Goal: Task Accomplishment & Management: Manage account settings

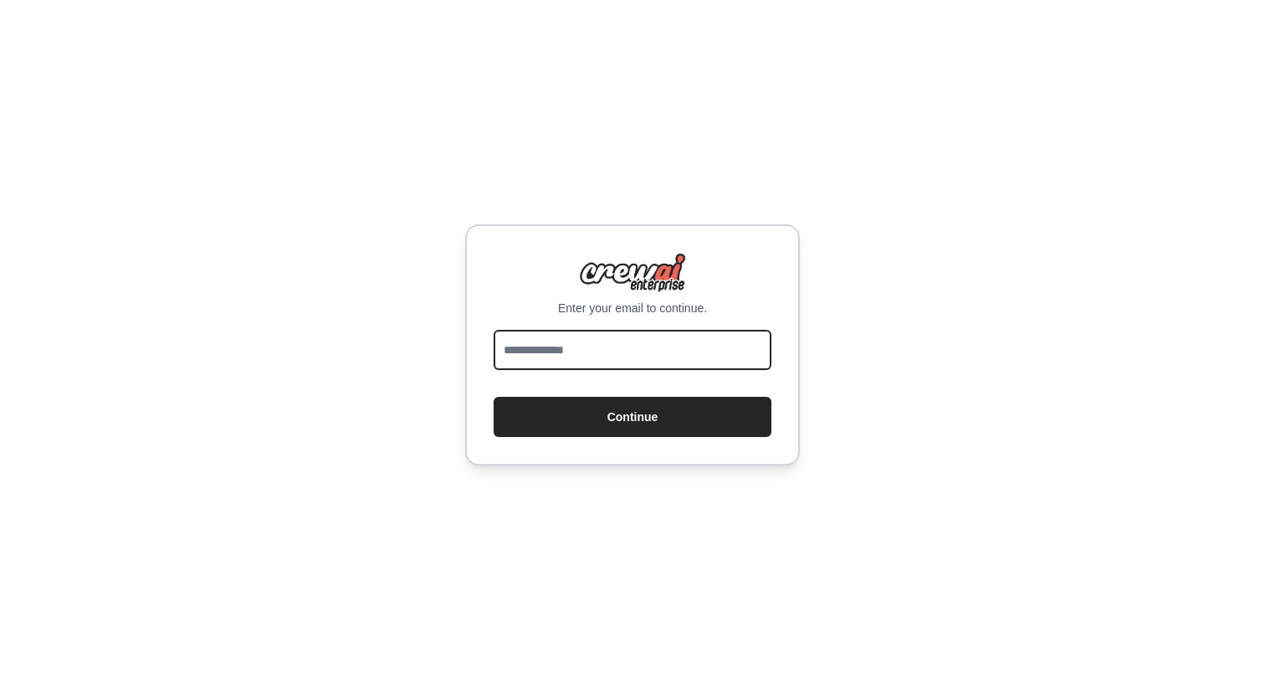
click at [601, 352] on input "email" at bounding box center [633, 350] width 278 height 40
type input "**********"
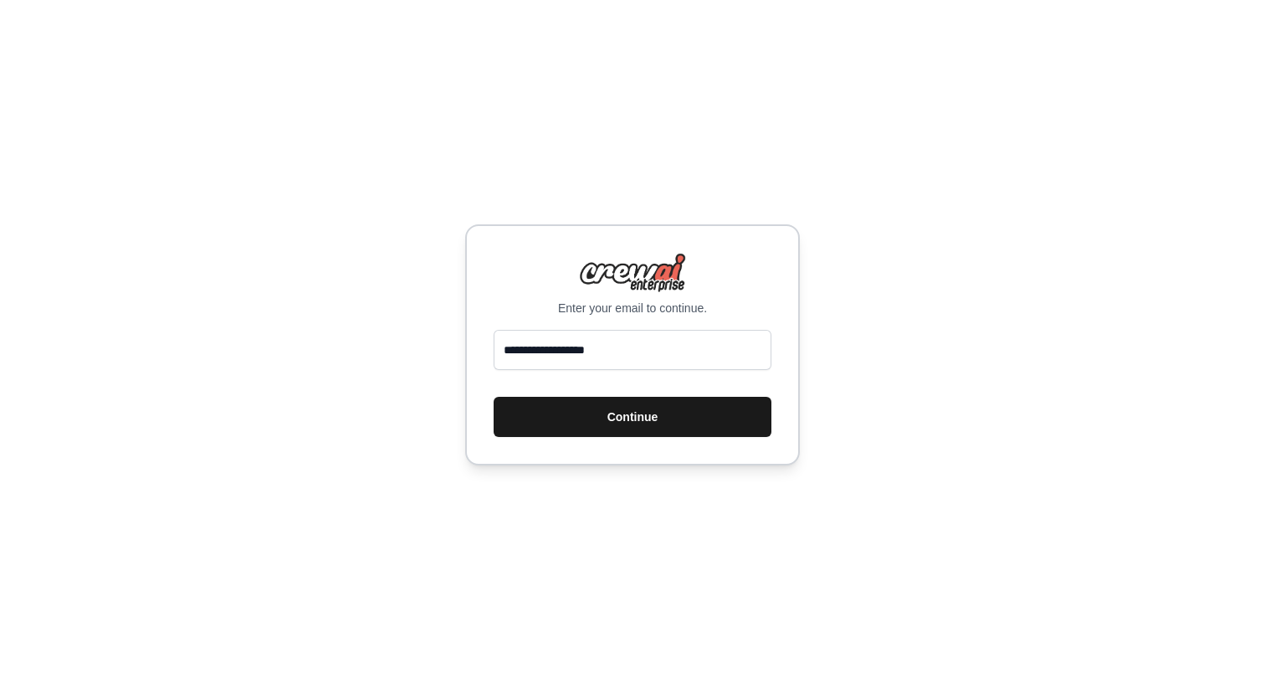
click at [624, 414] on button "Continue" at bounding box center [633, 417] width 278 height 40
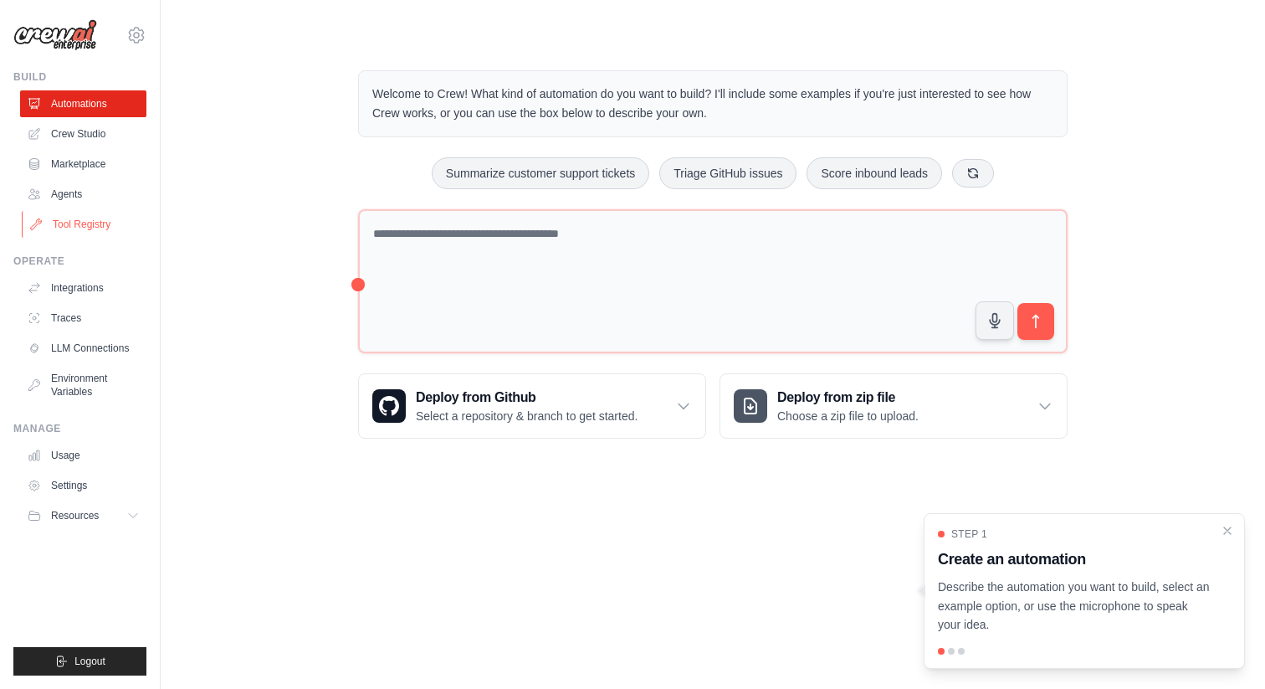
click at [98, 232] on link "Tool Registry" at bounding box center [85, 224] width 126 height 27
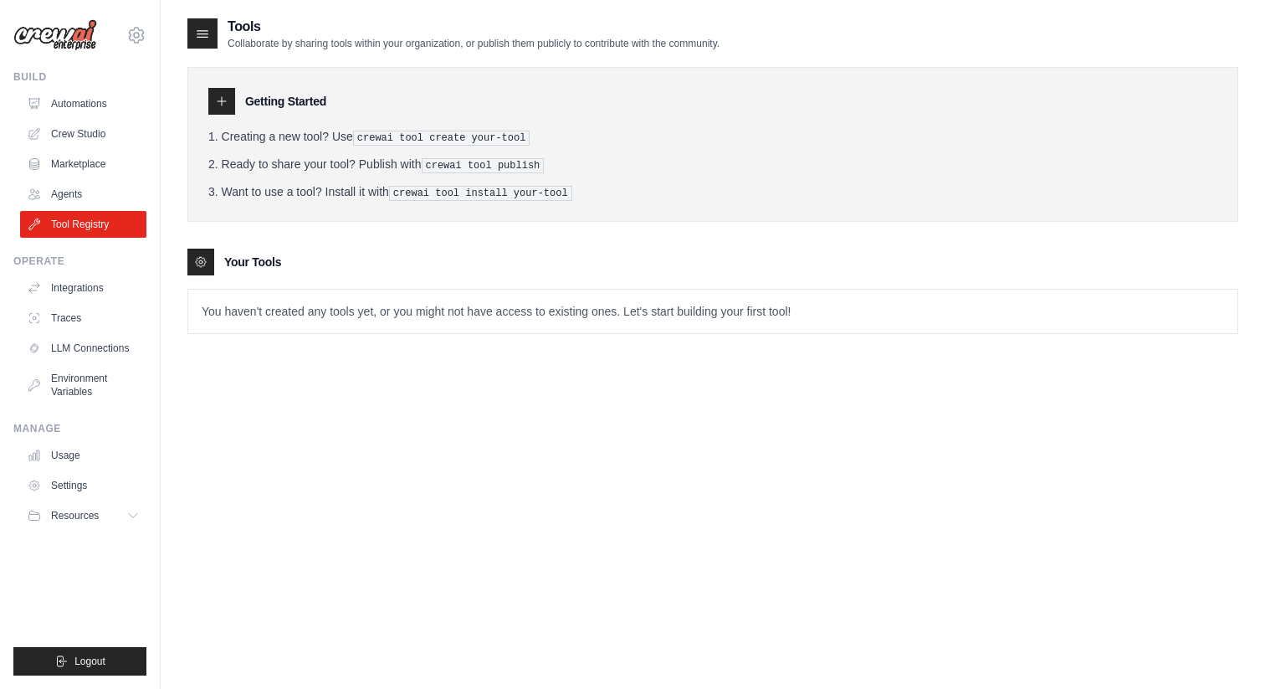
click at [224, 109] on div at bounding box center [221, 101] width 27 height 27
click at [100, 228] on link "Tool Registry" at bounding box center [85, 224] width 126 height 27
click at [440, 366] on div "Tools Collaborate by sharing tools within your organization, or publish them pu…" at bounding box center [712, 361] width 1051 height 689
click at [220, 97] on icon at bounding box center [221, 101] width 13 height 13
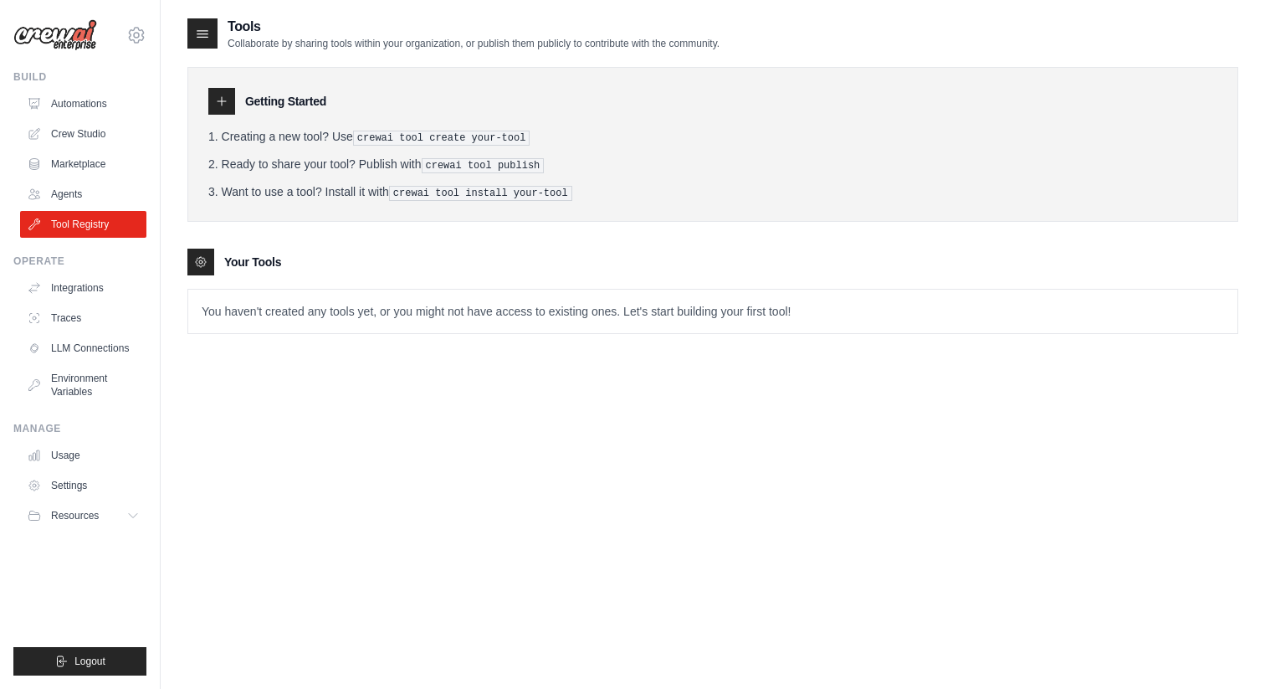
click at [379, 136] on pre "crewai tool create your-tool" at bounding box center [441, 138] width 177 height 15
click at [206, 31] on icon at bounding box center [202, 34] width 11 height 7
click at [79, 192] on link "Agents" at bounding box center [85, 194] width 126 height 27
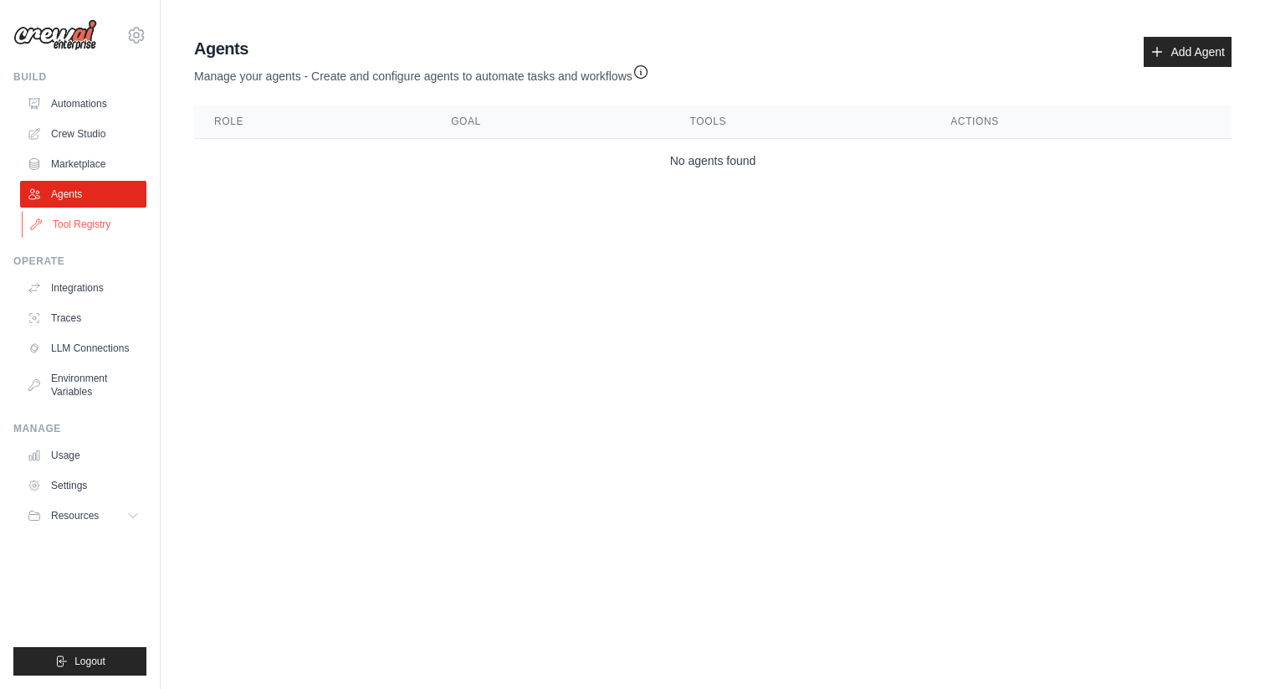
click at [79, 214] on link "Tool Registry" at bounding box center [85, 224] width 126 height 27
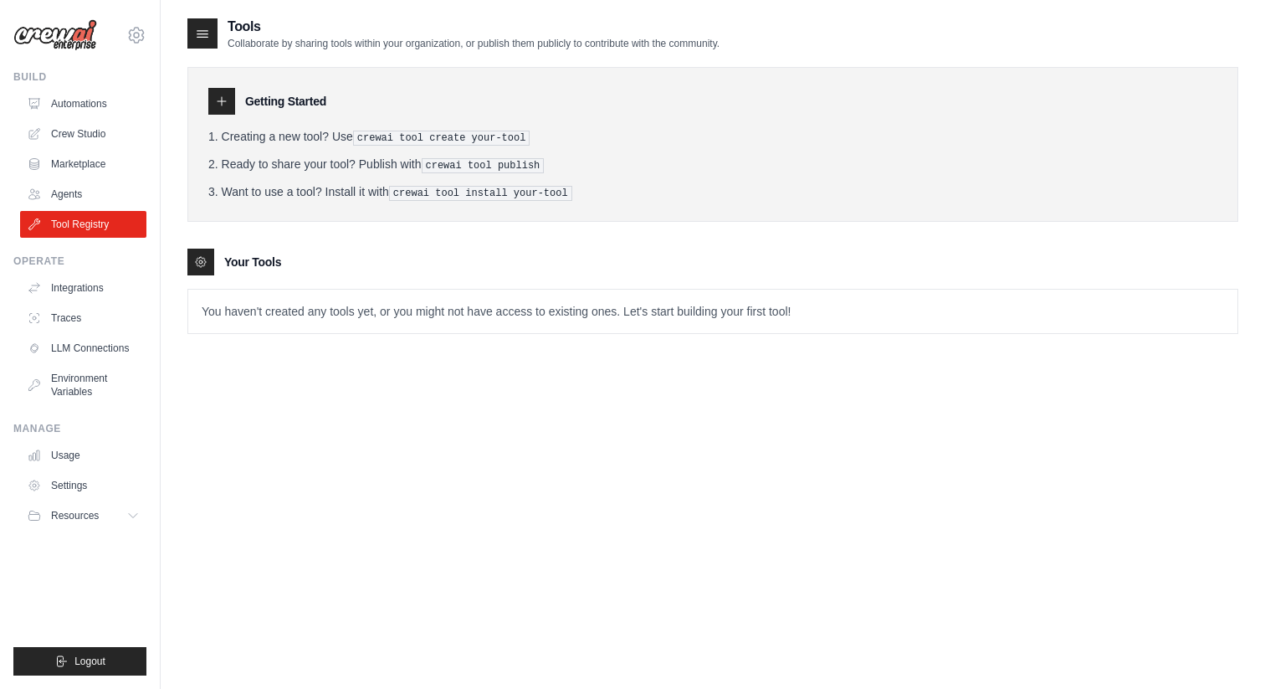
click at [227, 100] on icon at bounding box center [221, 101] width 13 height 13
click at [220, 101] on icon at bounding box center [222, 101] width 8 height 8
click at [94, 295] on link "Integrations" at bounding box center [85, 287] width 126 height 27
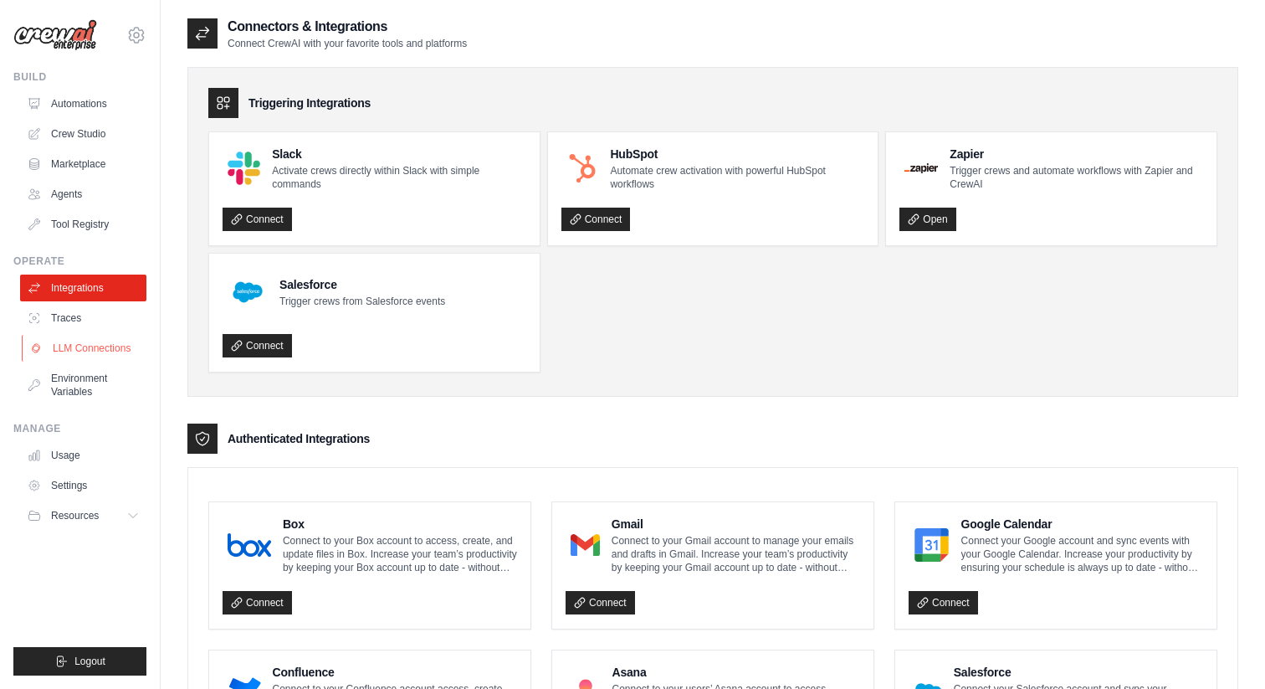
click at [97, 342] on link "LLM Connections" at bounding box center [85, 348] width 126 height 27
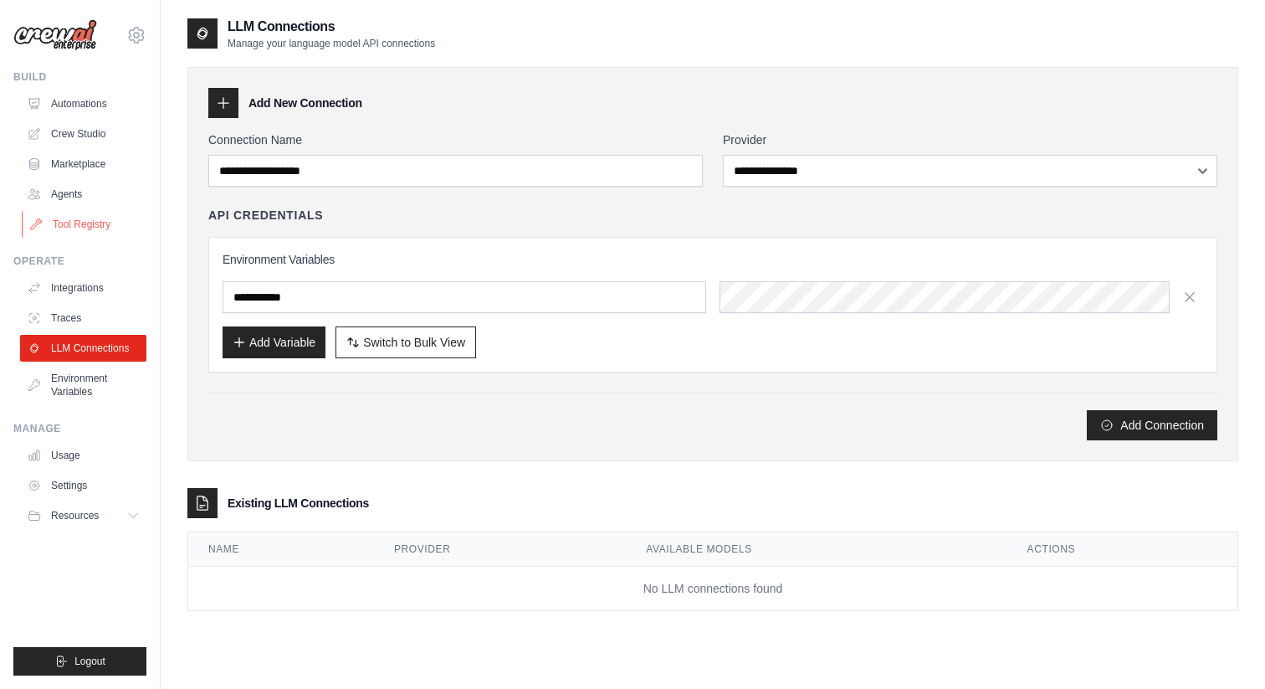
click at [101, 225] on link "Tool Registry" at bounding box center [85, 224] width 126 height 27
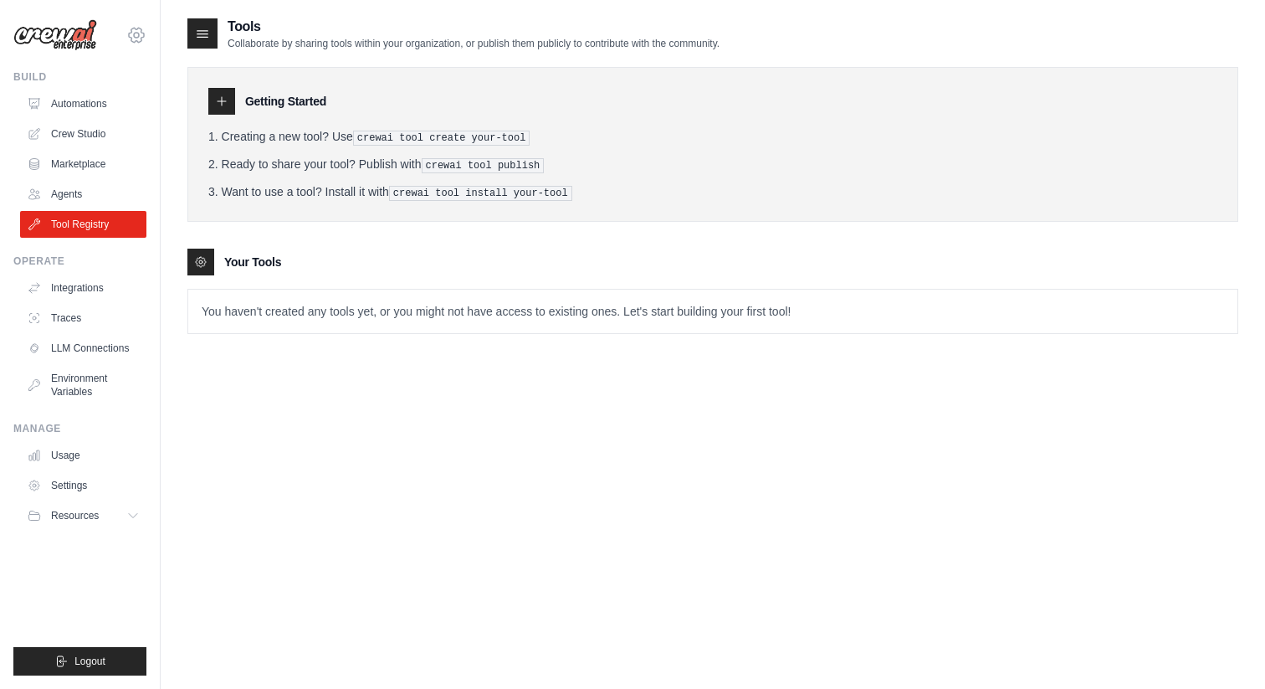
click at [144, 37] on icon at bounding box center [136, 35] width 20 height 20
click at [131, 120] on link "Settings" at bounding box center [136, 113] width 147 height 30
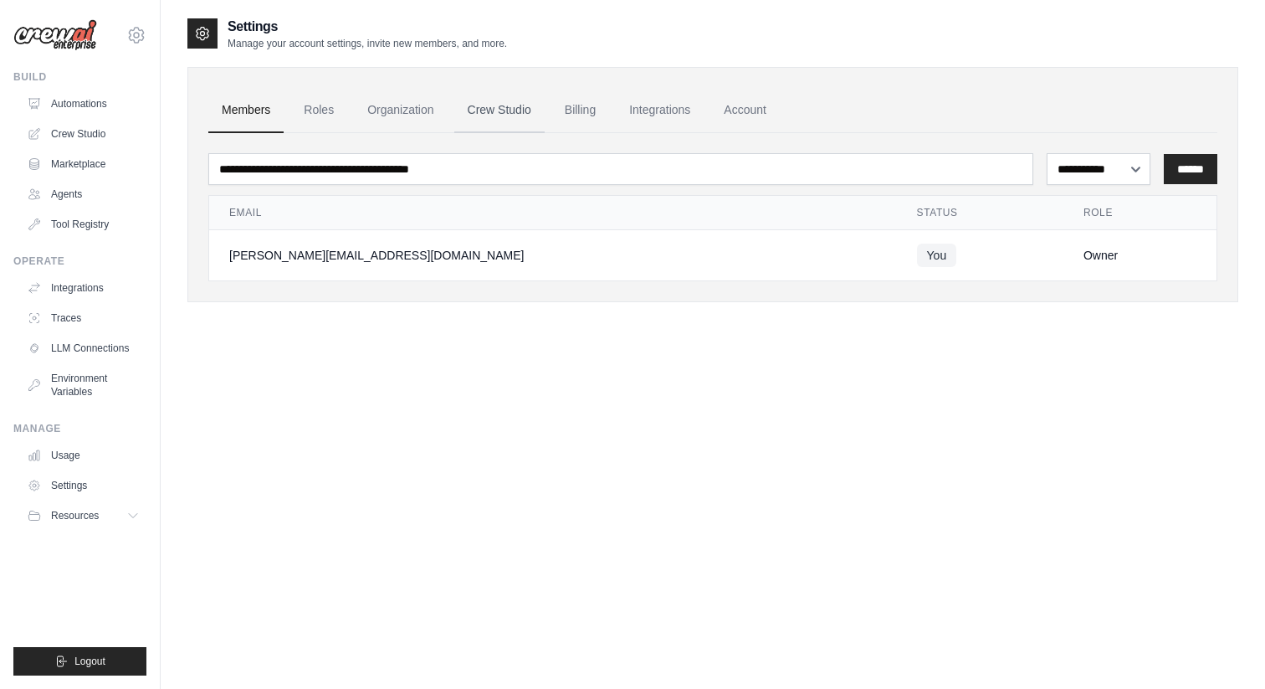
click at [501, 115] on link "Crew Studio" at bounding box center [499, 110] width 90 height 45
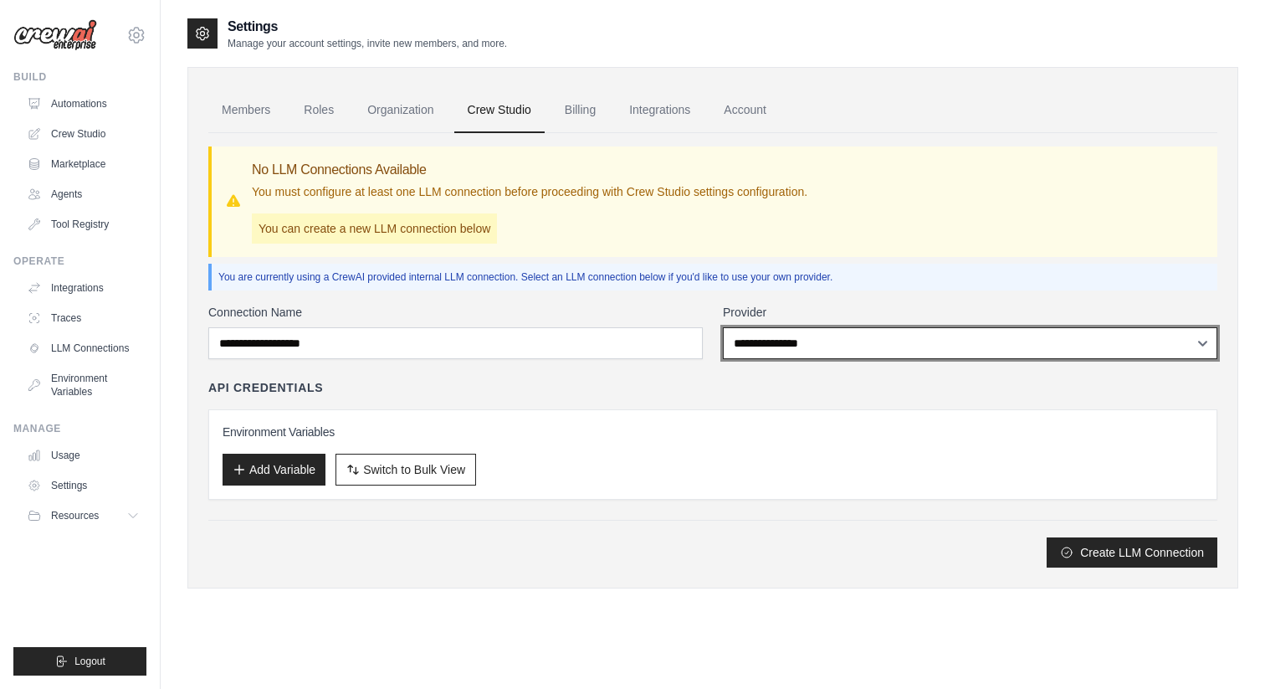
click at [778, 345] on select "**********" at bounding box center [970, 343] width 495 height 32
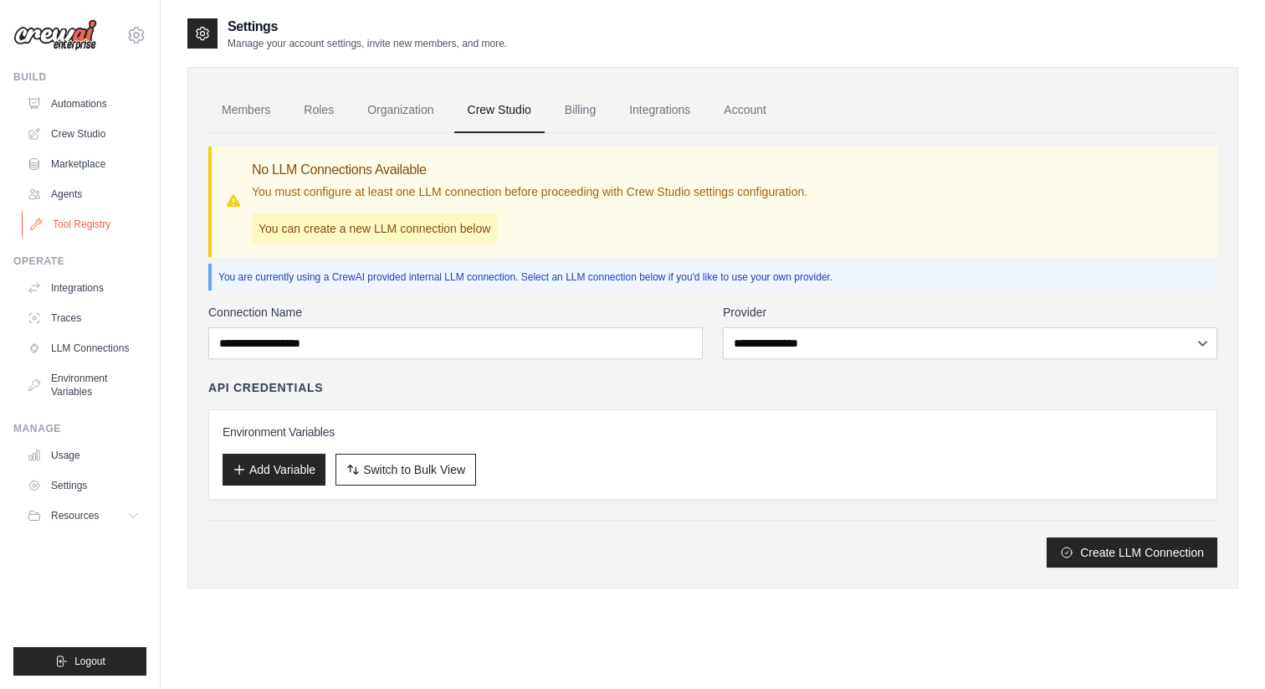
click at [87, 216] on link "Tool Registry" at bounding box center [85, 224] width 126 height 27
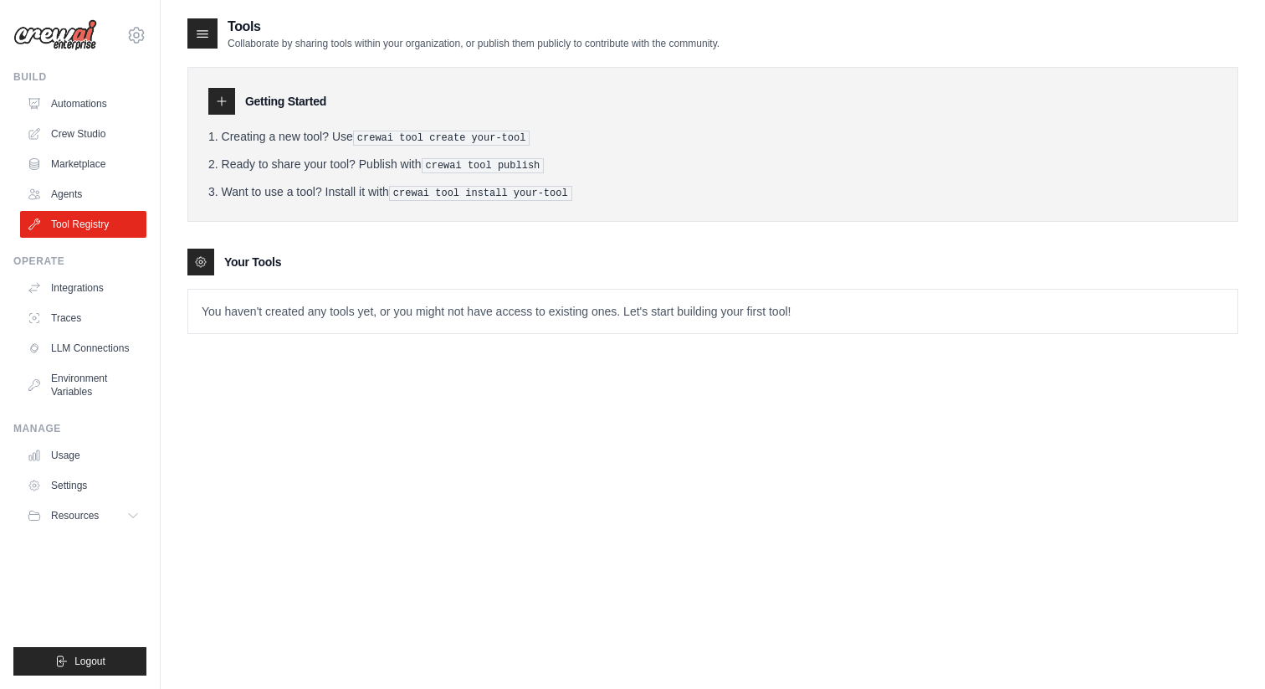
click at [229, 106] on div at bounding box center [221, 101] width 27 height 27
click at [339, 148] on ol "Creating a new tool? Use crewai tool create your-tool Ready to share your tool?…" at bounding box center [712, 164] width 1009 height 73
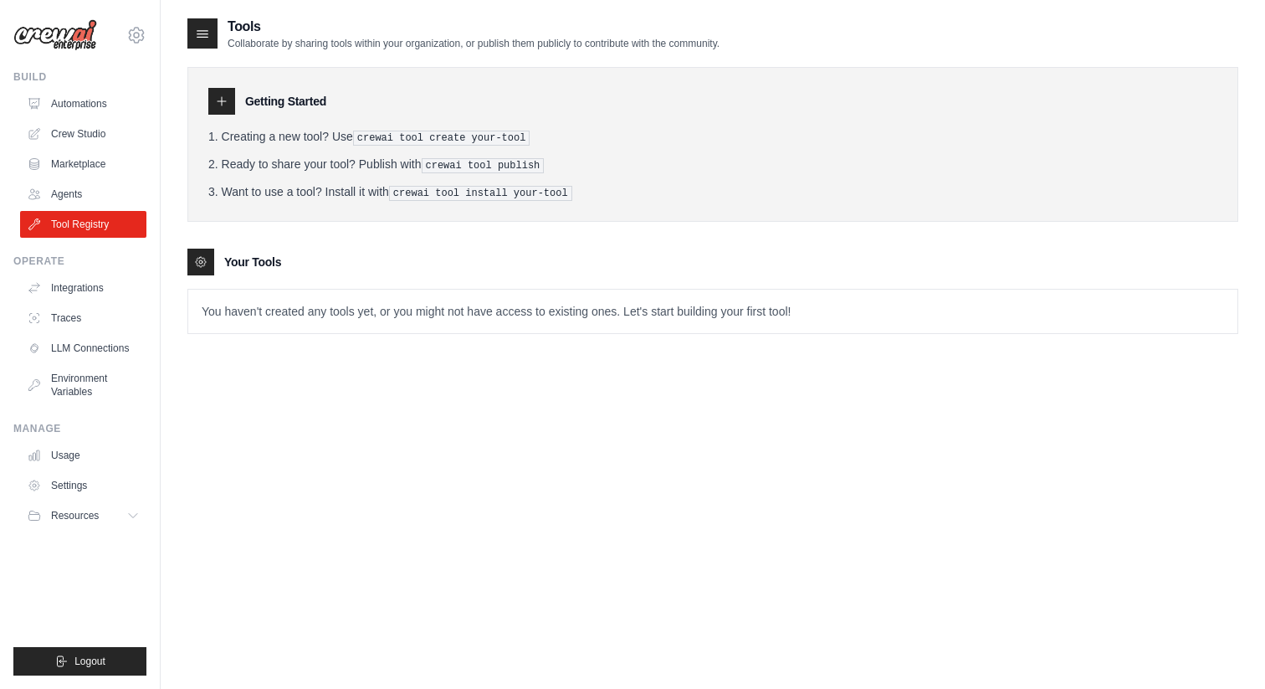
click at [224, 99] on icon at bounding box center [221, 101] width 13 height 13
click at [118, 518] on button "Resources" at bounding box center [85, 515] width 126 height 27
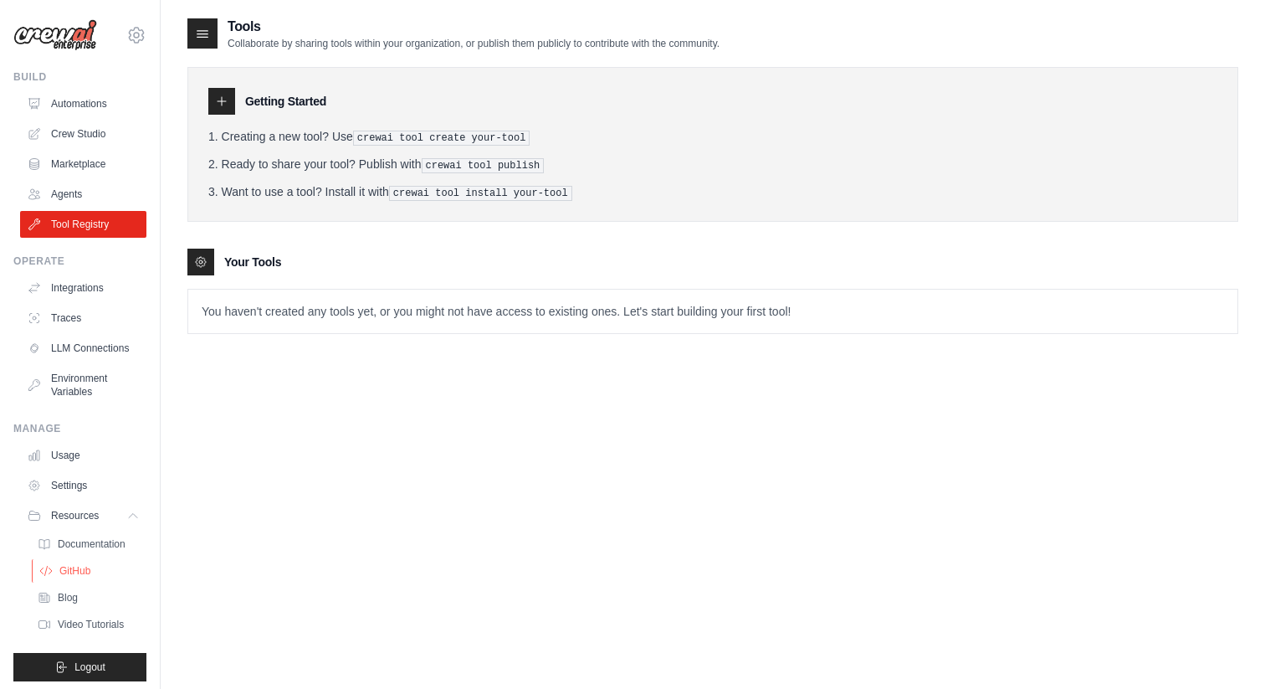
scroll to position [6, 0]
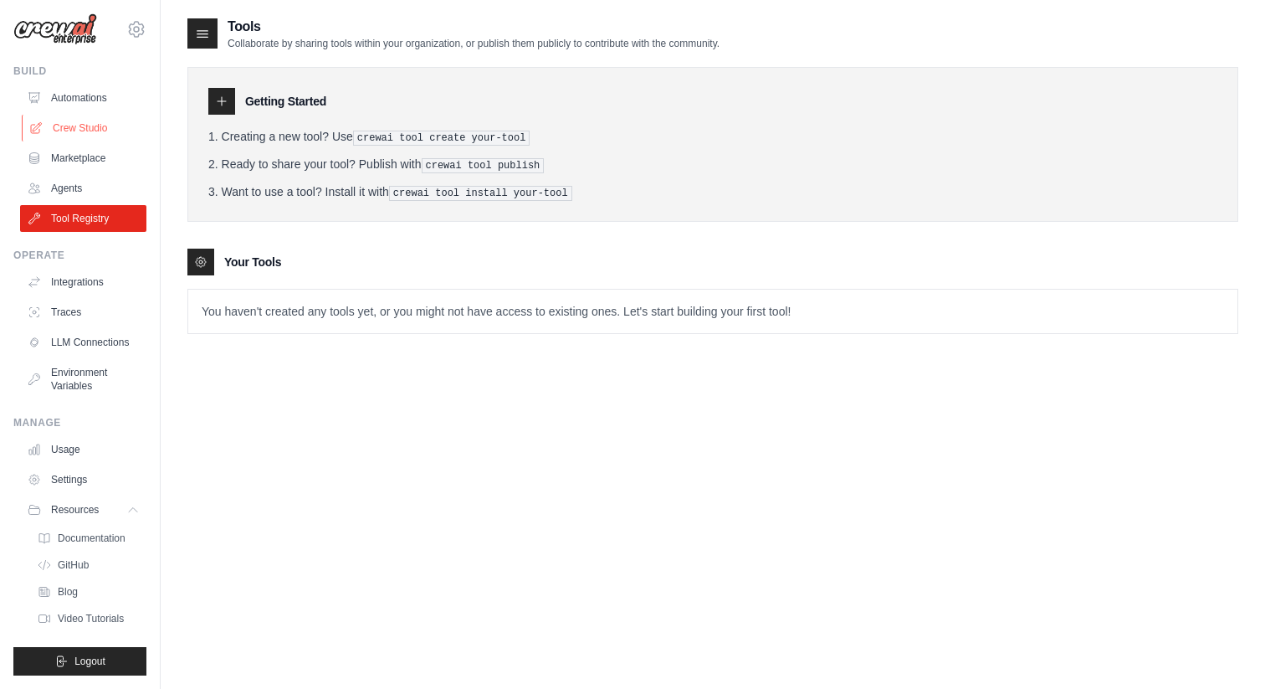
click at [85, 132] on link "Crew Studio" at bounding box center [85, 128] width 126 height 27
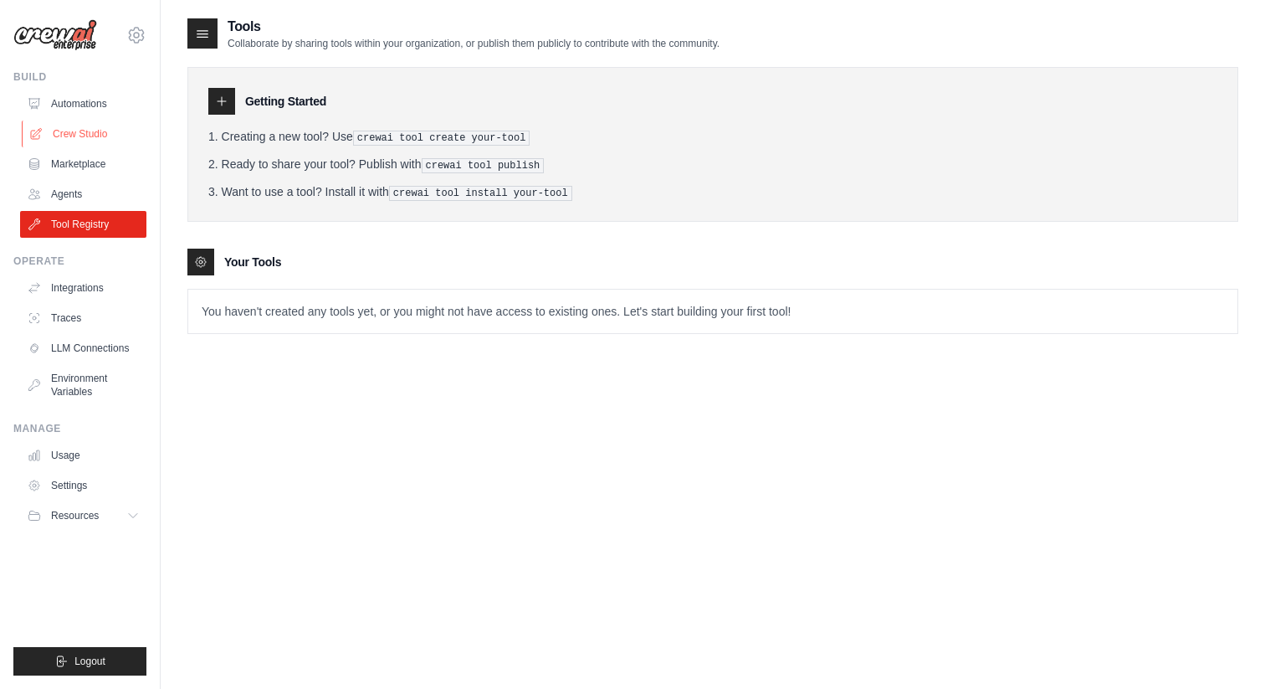
scroll to position [0, 0]
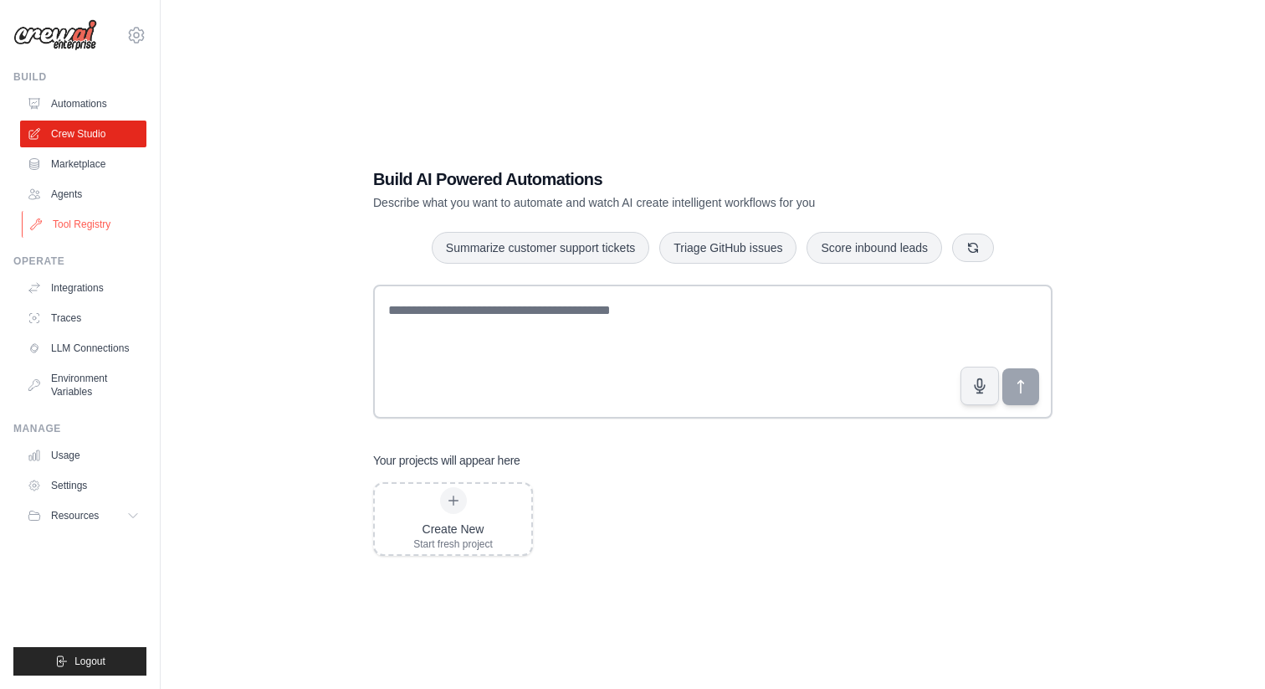
click at [75, 221] on link "Tool Registry" at bounding box center [85, 224] width 126 height 27
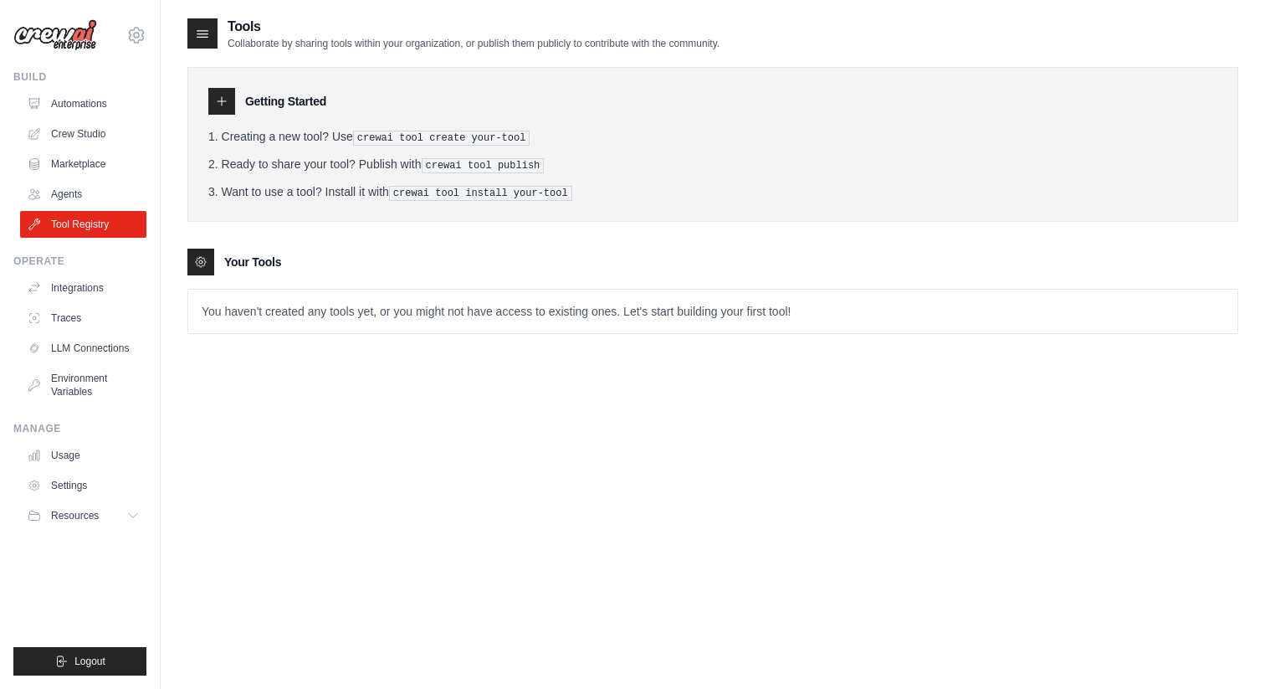
click at [75, 221] on link "Tool Registry" at bounding box center [83, 224] width 126 height 27
click at [730, 297] on p "You haven't created any tools yet, or you might not have access to existing one…" at bounding box center [712, 312] width 1049 height 44
click at [750, 313] on p "You haven't created any tools yet, or you might not have access to existing one…" at bounding box center [712, 312] width 1049 height 44
click at [560, 44] on p "Collaborate by sharing tools within your organization, or publish them publicly…" at bounding box center [474, 43] width 492 height 13
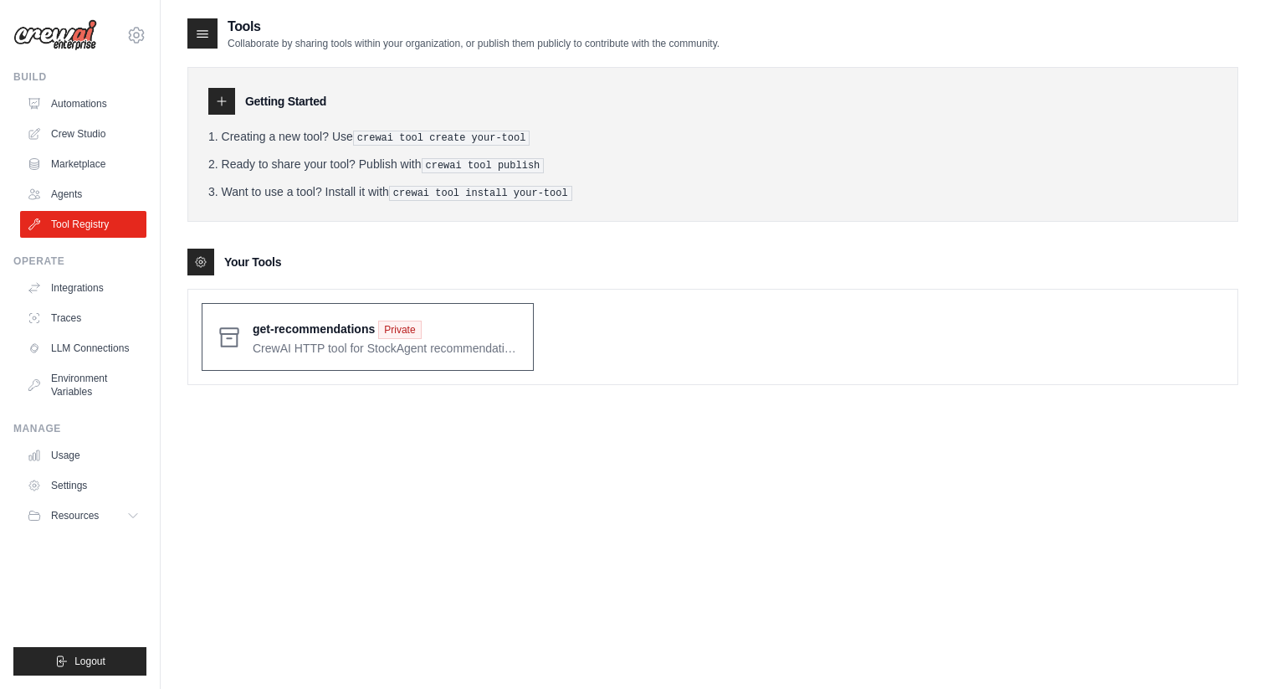
click at [280, 332] on span at bounding box center [386, 336] width 267 height 39
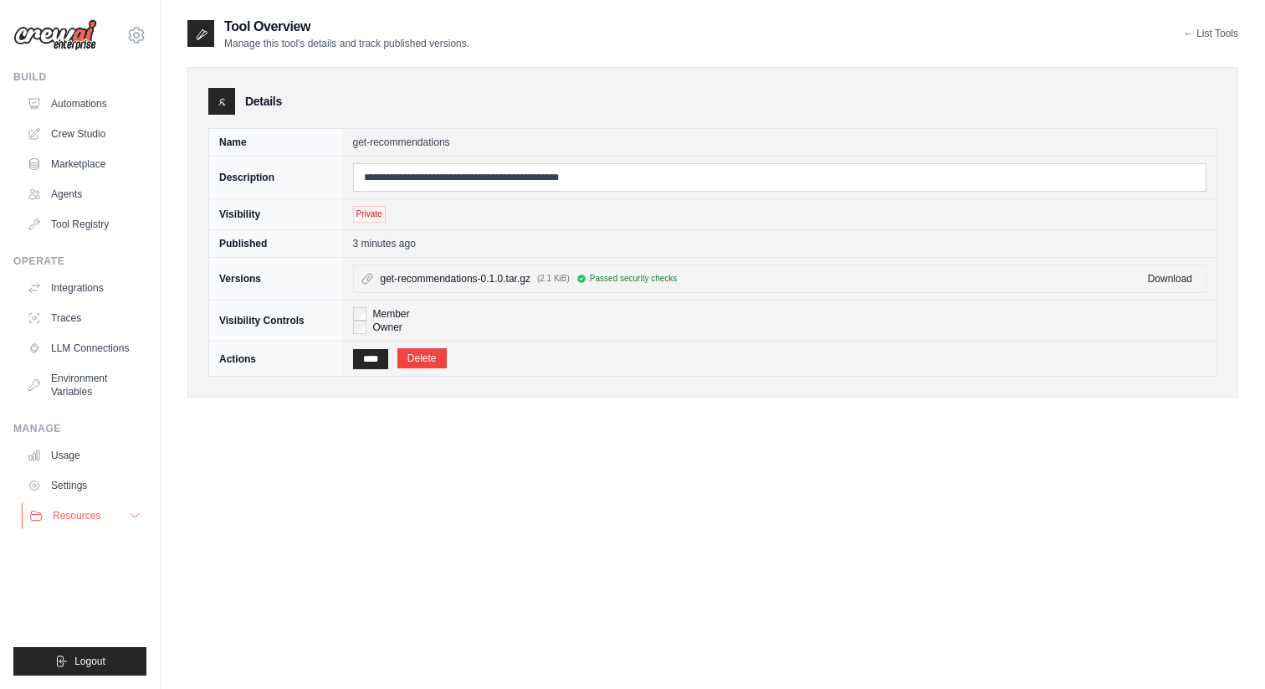
click at [115, 518] on button "Resources" at bounding box center [85, 515] width 126 height 27
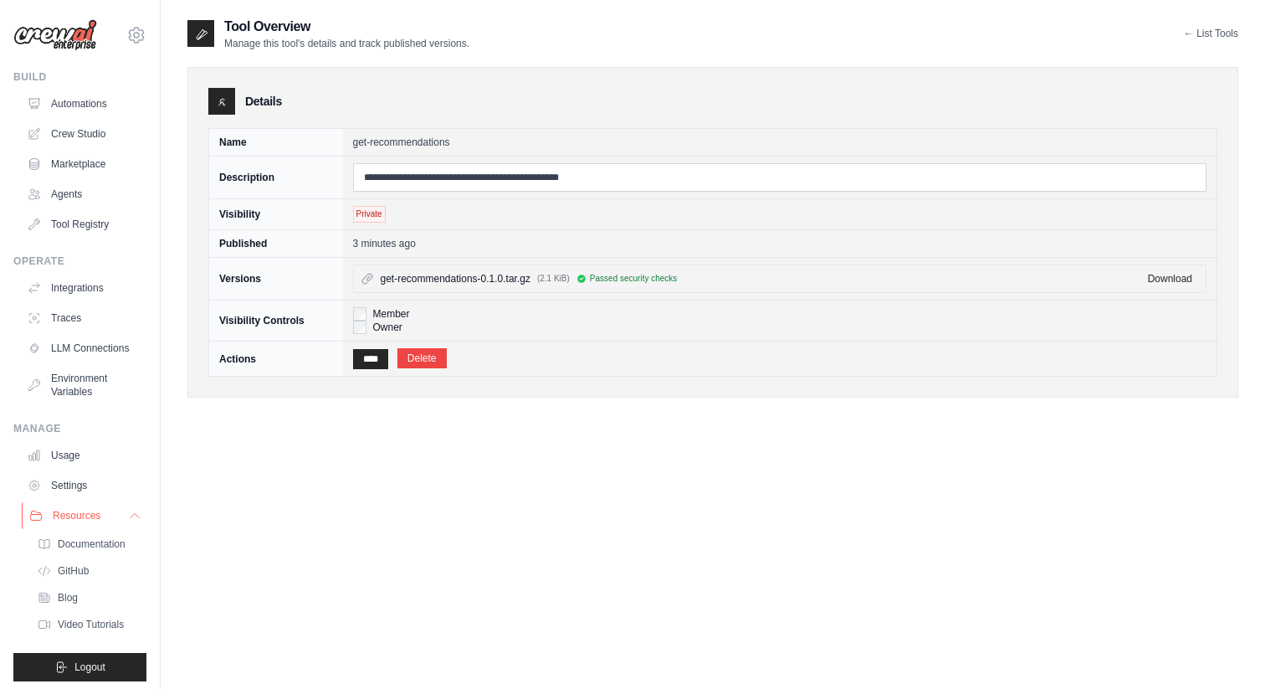
scroll to position [6, 0]
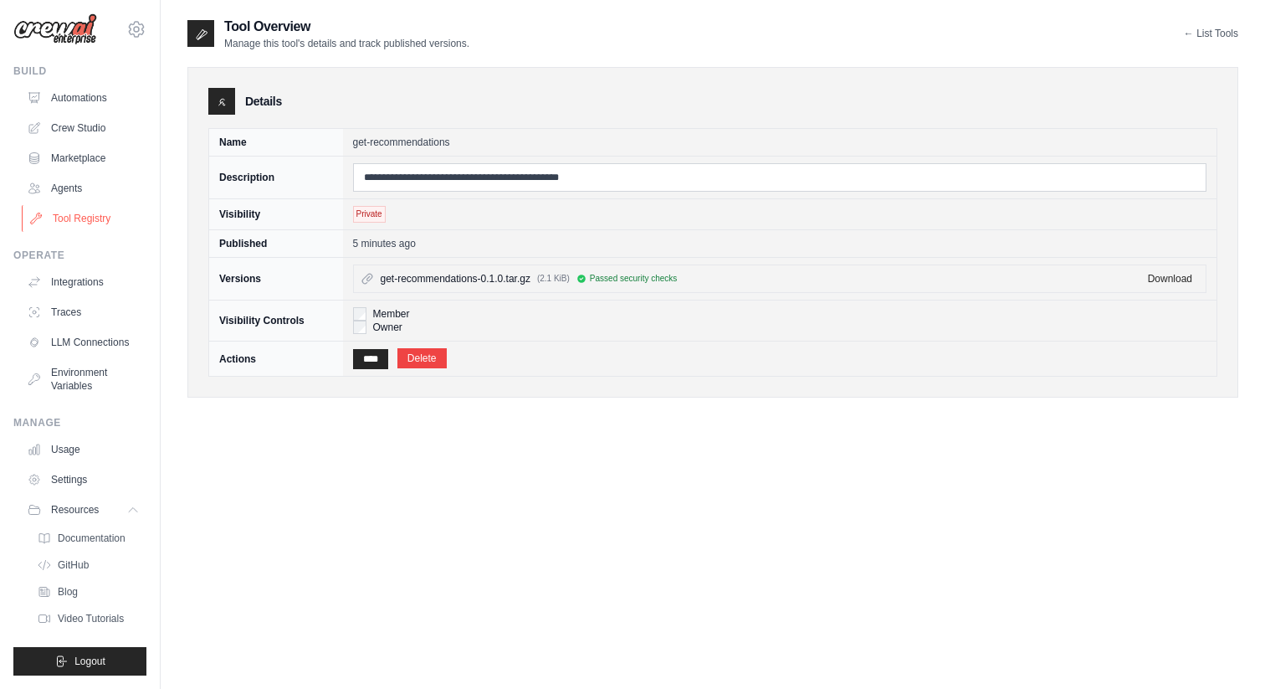
click at [105, 215] on link "Tool Registry" at bounding box center [85, 218] width 126 height 27
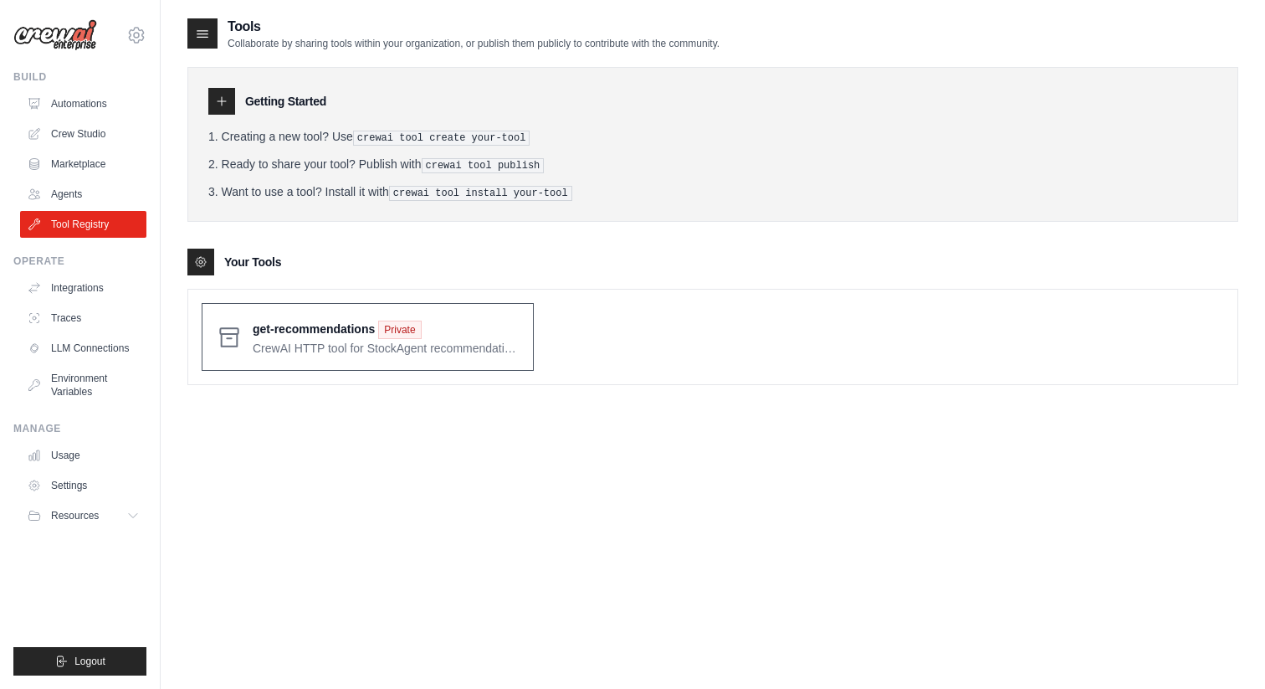
click at [262, 336] on span at bounding box center [386, 336] width 267 height 39
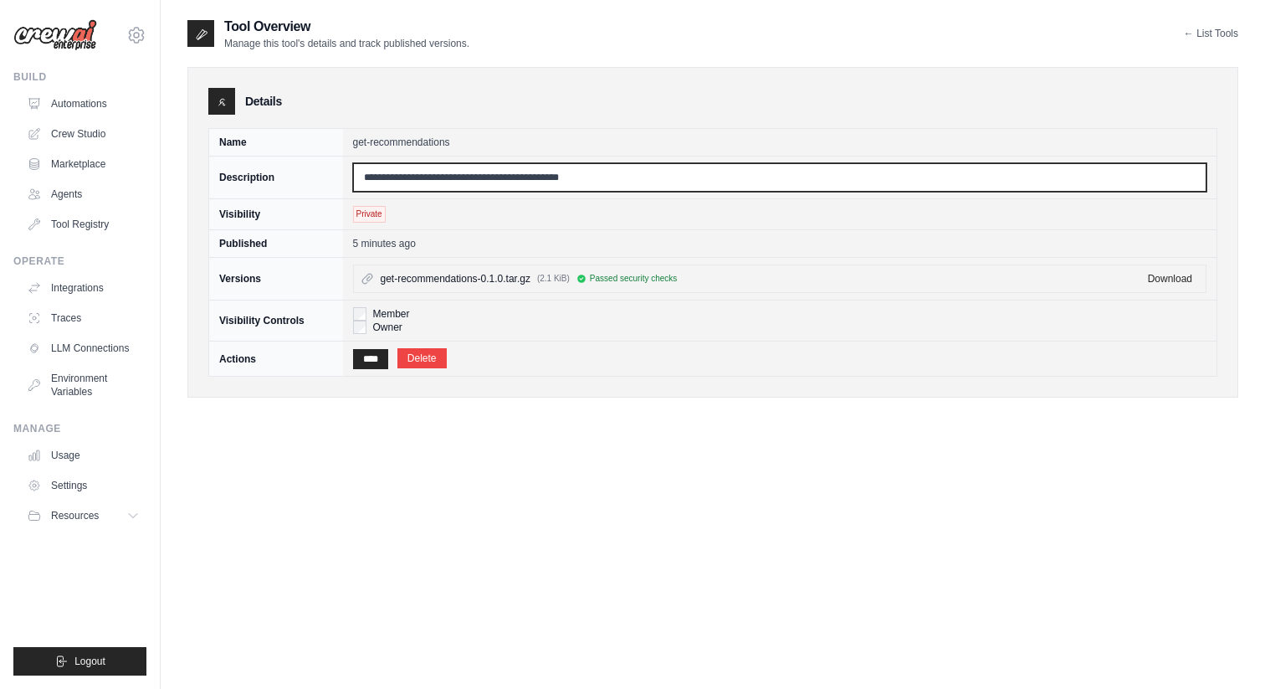
click at [699, 180] on input "**********" at bounding box center [780, 177] width 854 height 28
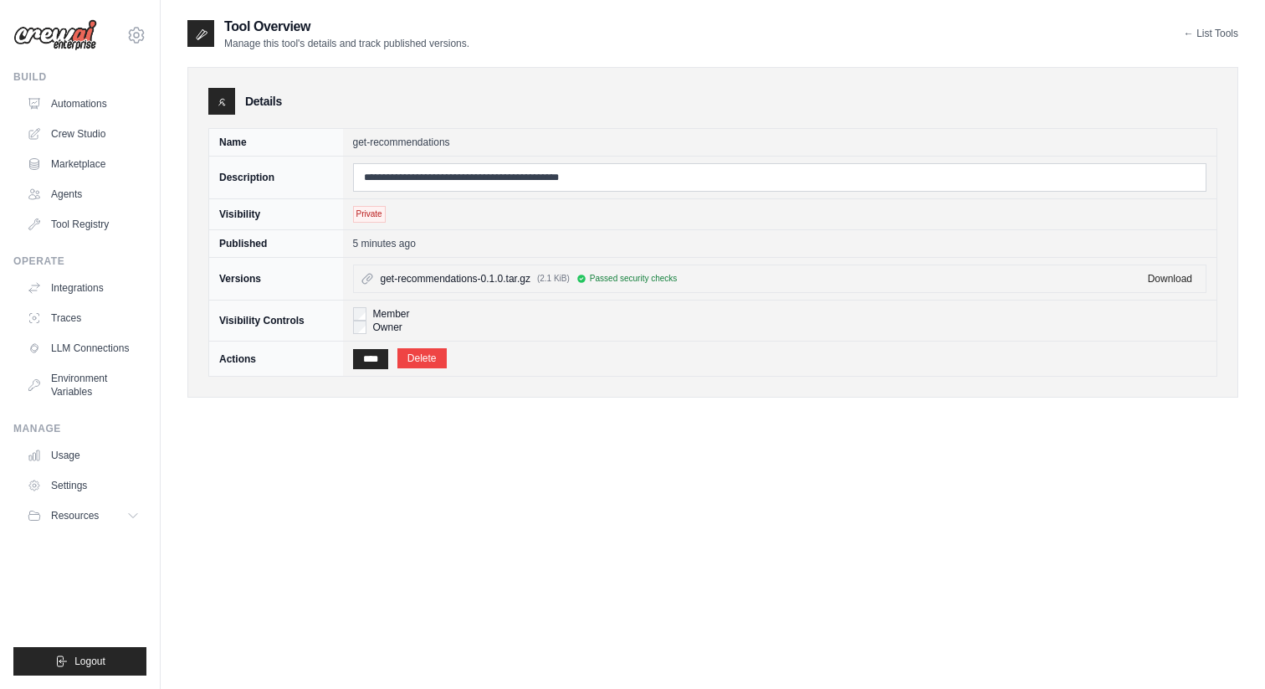
click at [628, 99] on div "Details" at bounding box center [712, 101] width 1009 height 27
click at [77, 201] on link "Agents" at bounding box center [85, 194] width 126 height 27
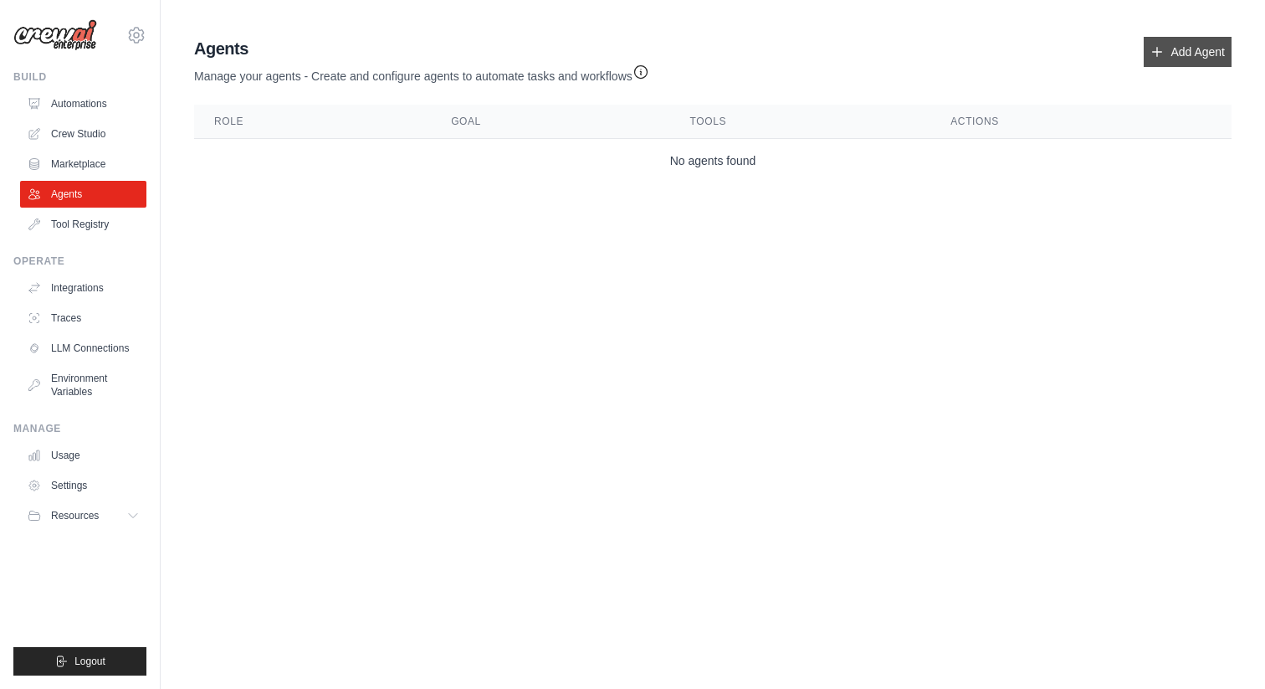
click at [1192, 53] on link "Add Agent" at bounding box center [1188, 52] width 88 height 30
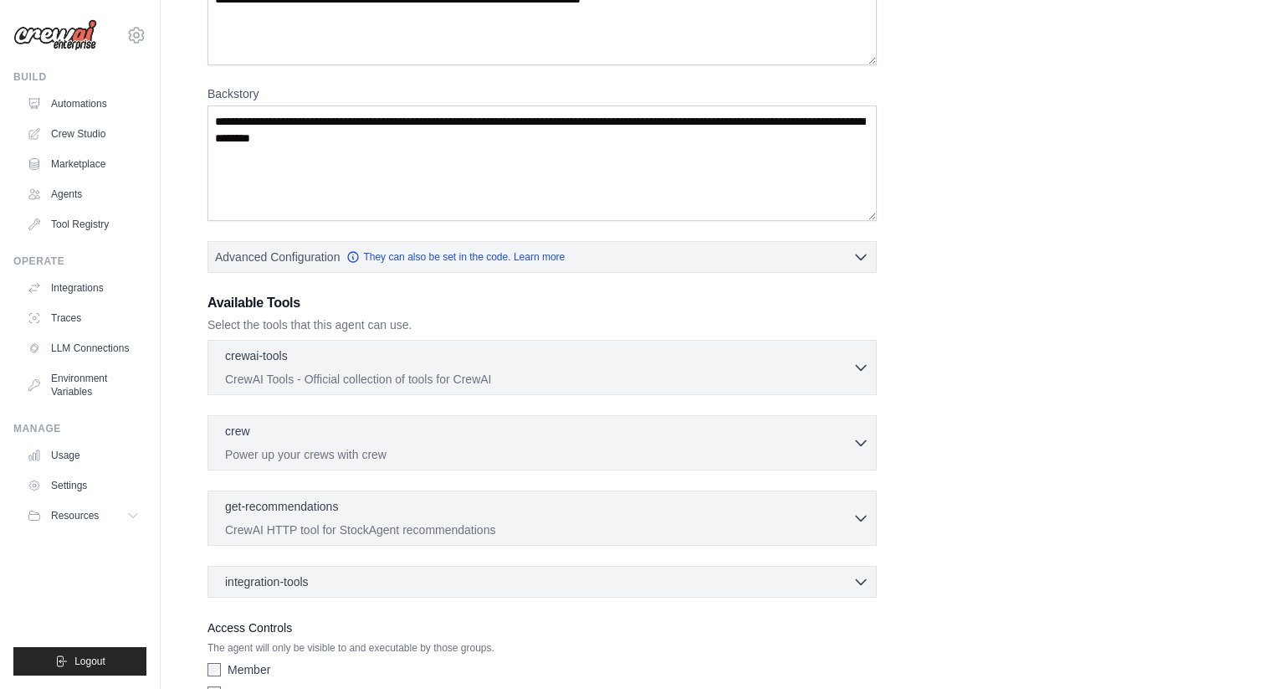
scroll to position [285, 0]
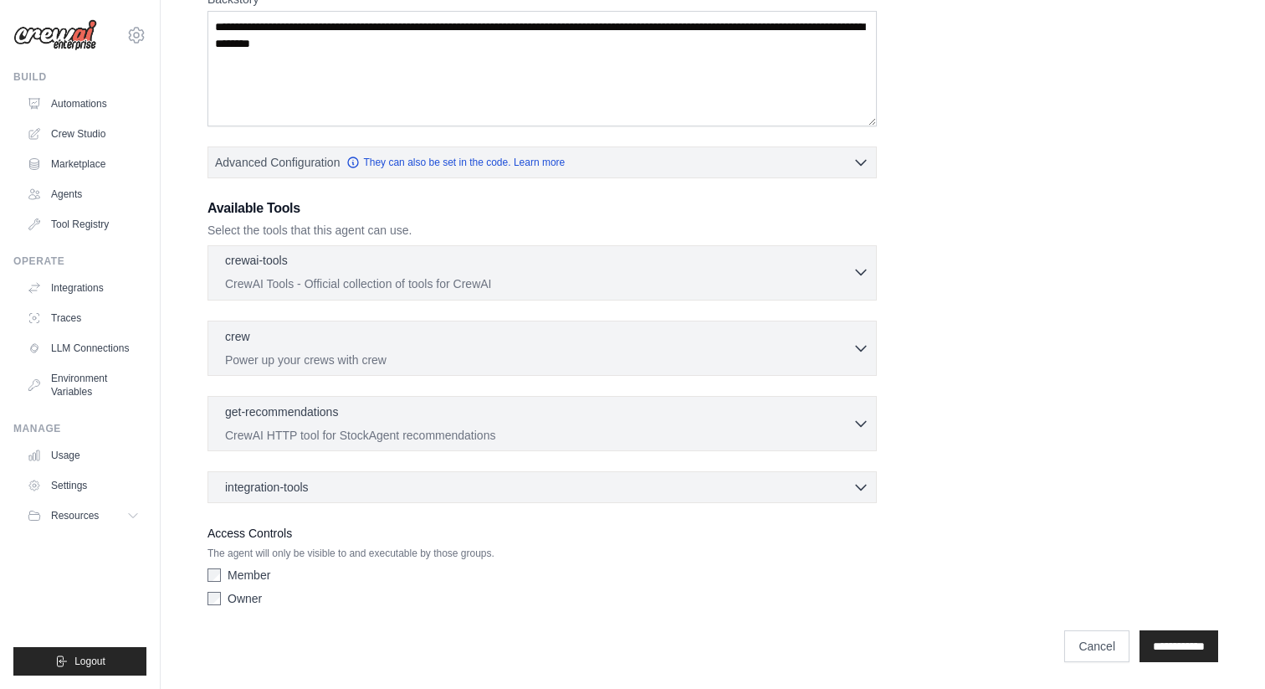
click at [867, 274] on icon "button" at bounding box center [861, 272] width 17 height 17
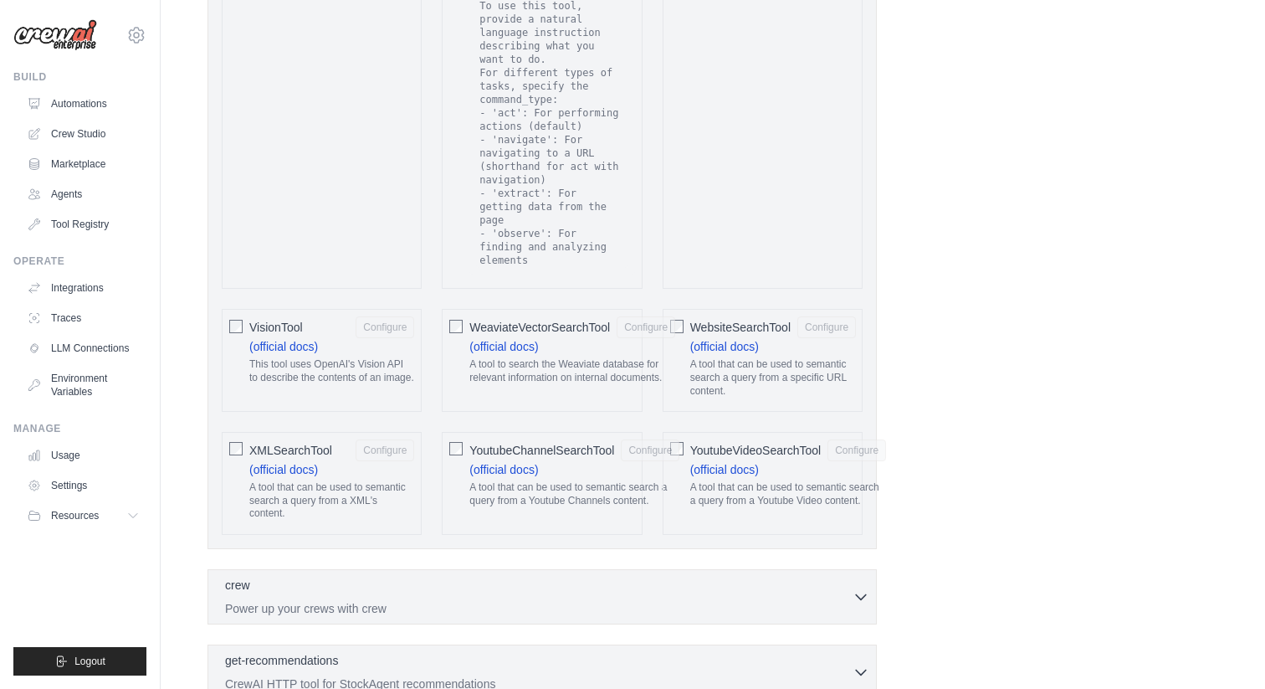
scroll to position [3523, 0]
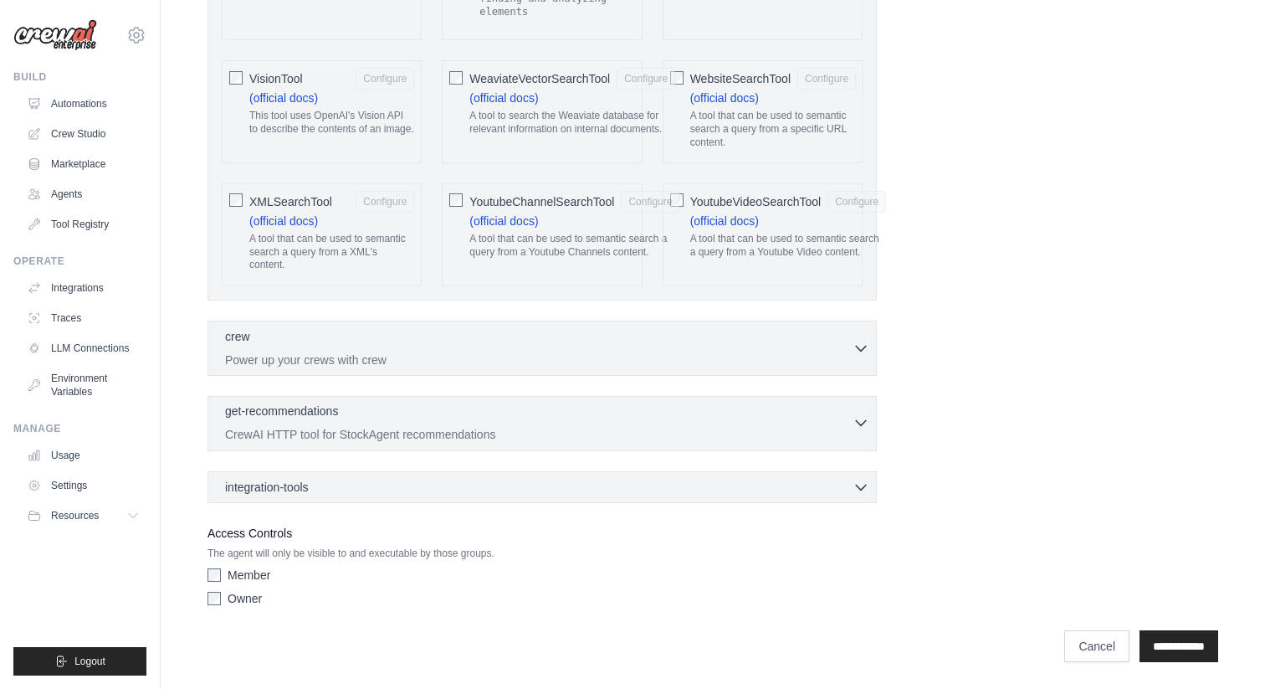
click at [864, 419] on icon "button" at bounding box center [861, 422] width 17 height 17
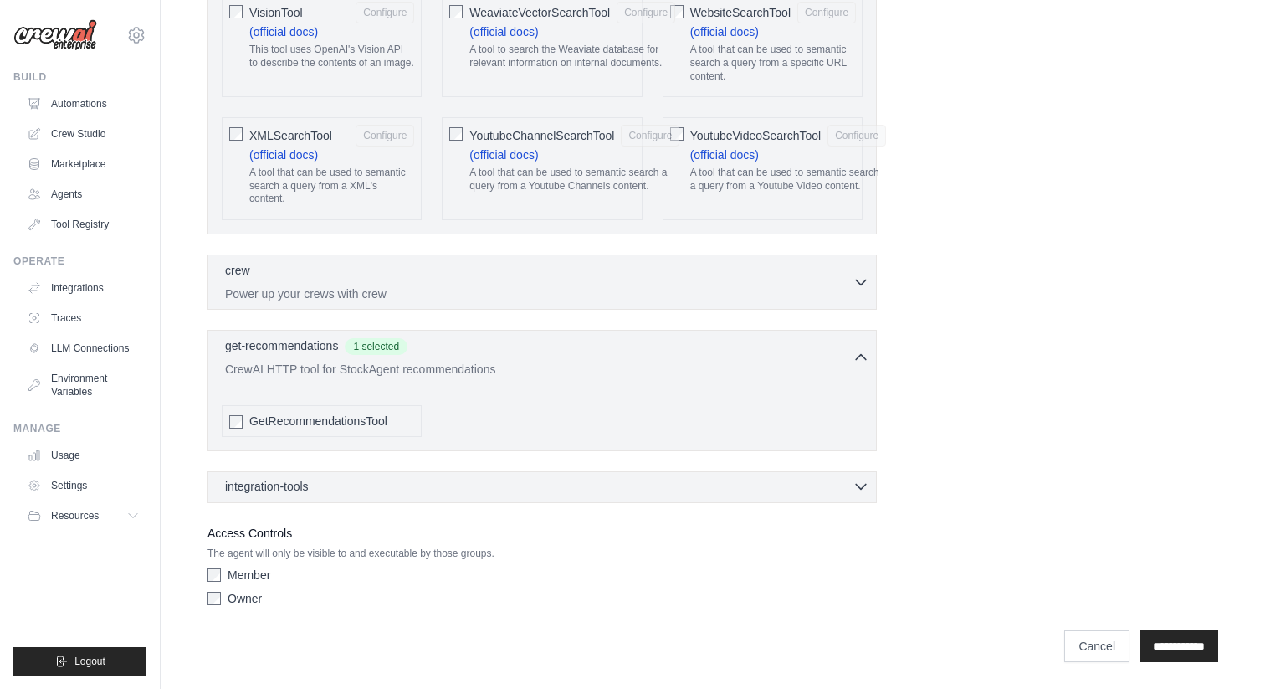
click at [869, 490] on icon "button" at bounding box center [861, 486] width 17 height 17
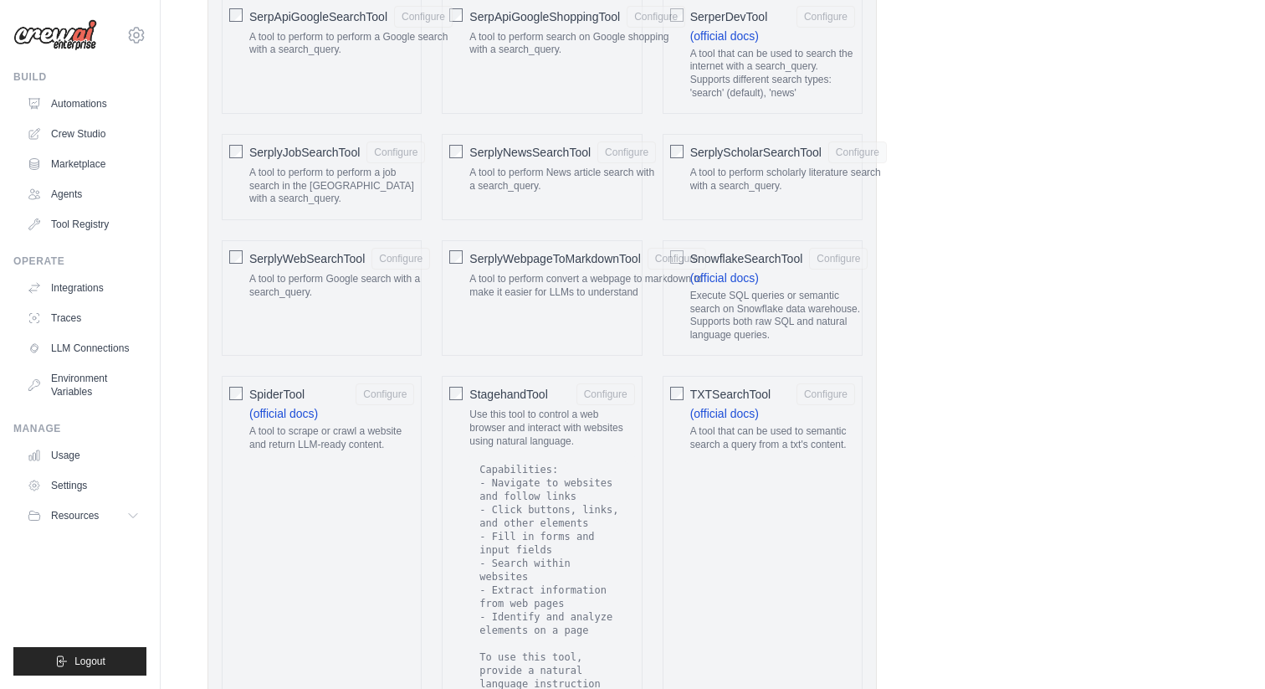
scroll to position [4085, 0]
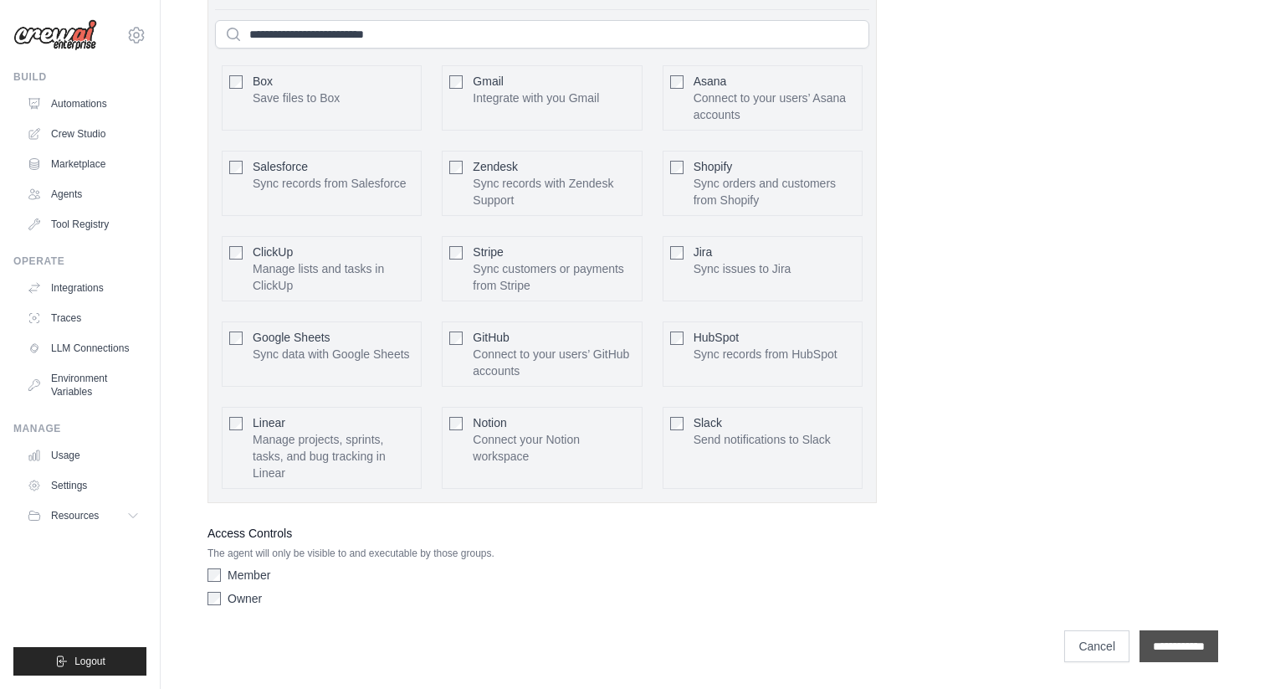
click at [1192, 644] on input "**********" at bounding box center [1179, 646] width 79 height 32
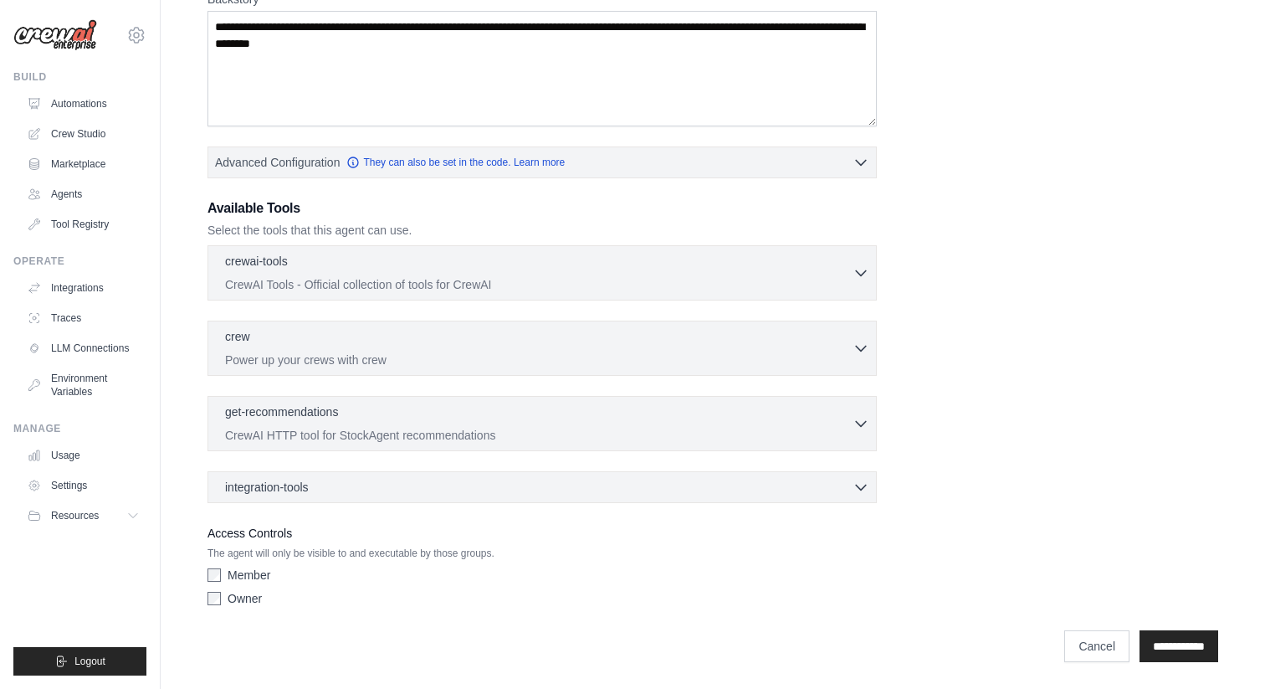
scroll to position [0, 0]
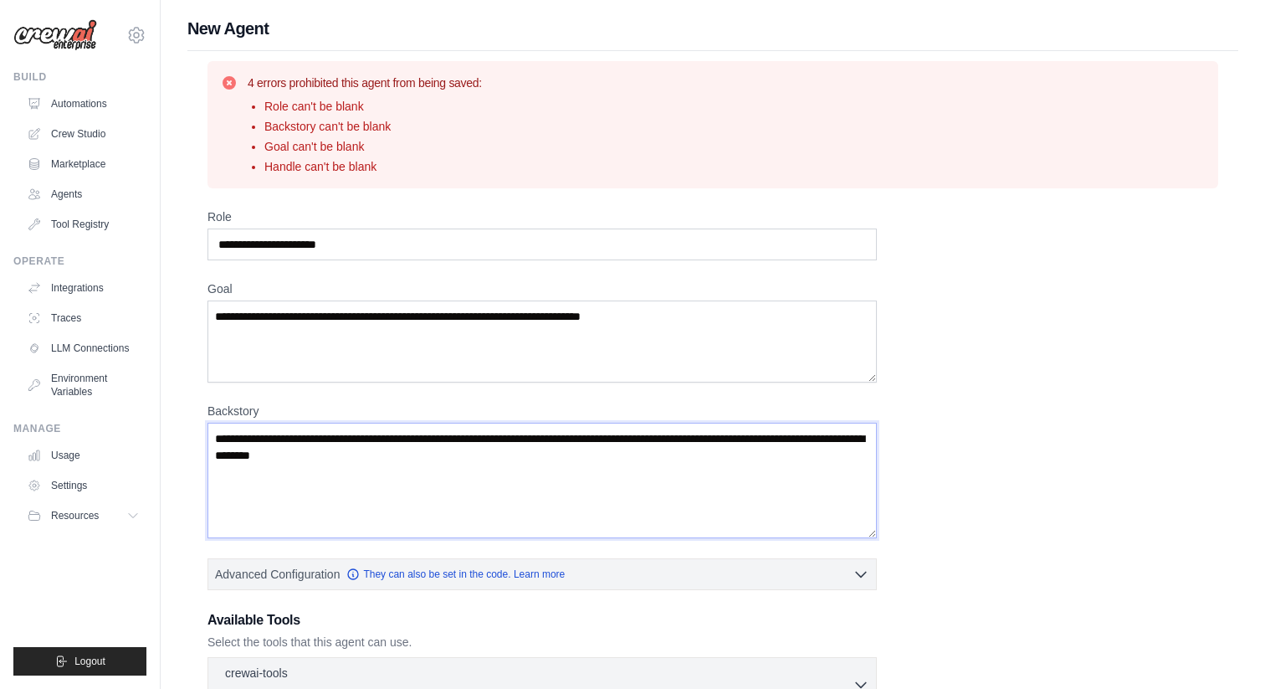
click at [775, 497] on textarea "Backstory" at bounding box center [542, 480] width 669 height 115
click at [434, 245] on input "Role" at bounding box center [542, 244] width 669 height 32
drag, startPoint x: 474, startPoint y: 246, endPoint x: 336, endPoint y: 246, distance: 138.1
click at [336, 247] on input "Role" at bounding box center [542, 244] width 669 height 32
type input "**********"
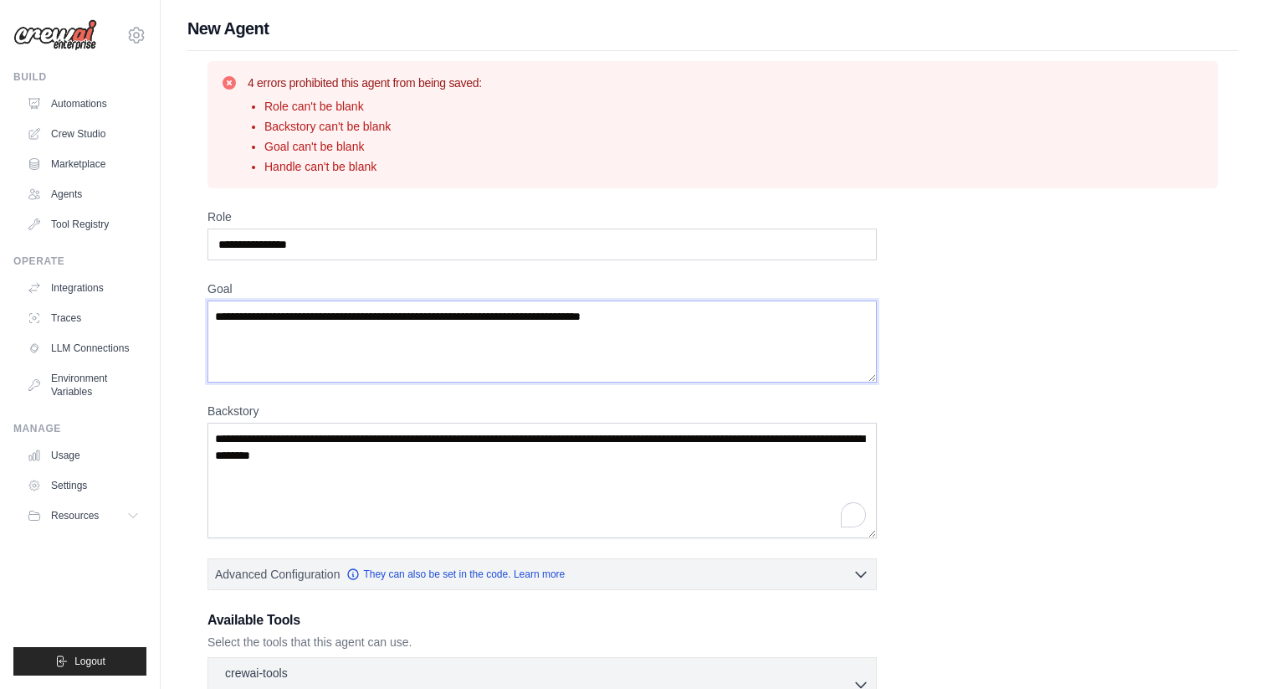
click at [712, 329] on textarea "Goal" at bounding box center [542, 341] width 669 height 82
type textarea "**********"
click at [668, 463] on textarea "Backstory" at bounding box center [542, 480] width 669 height 115
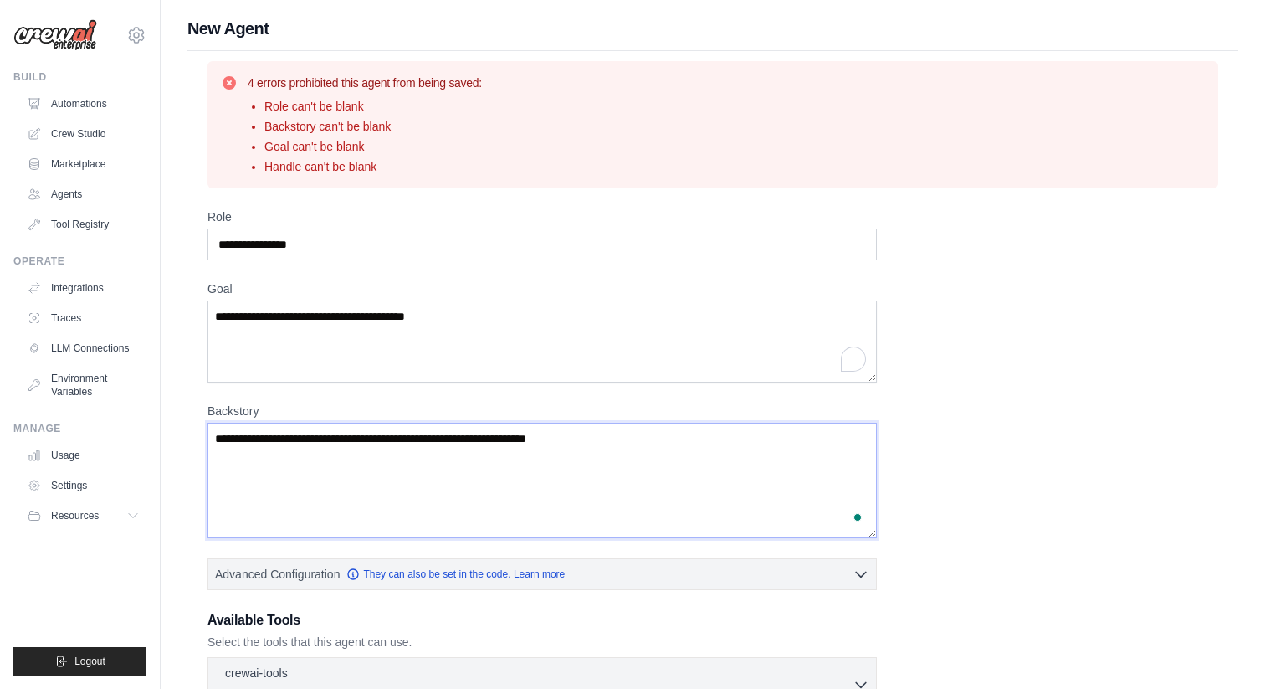
type textarea "**********"
click at [998, 429] on div "**********" at bounding box center [713, 616] width 1011 height 817
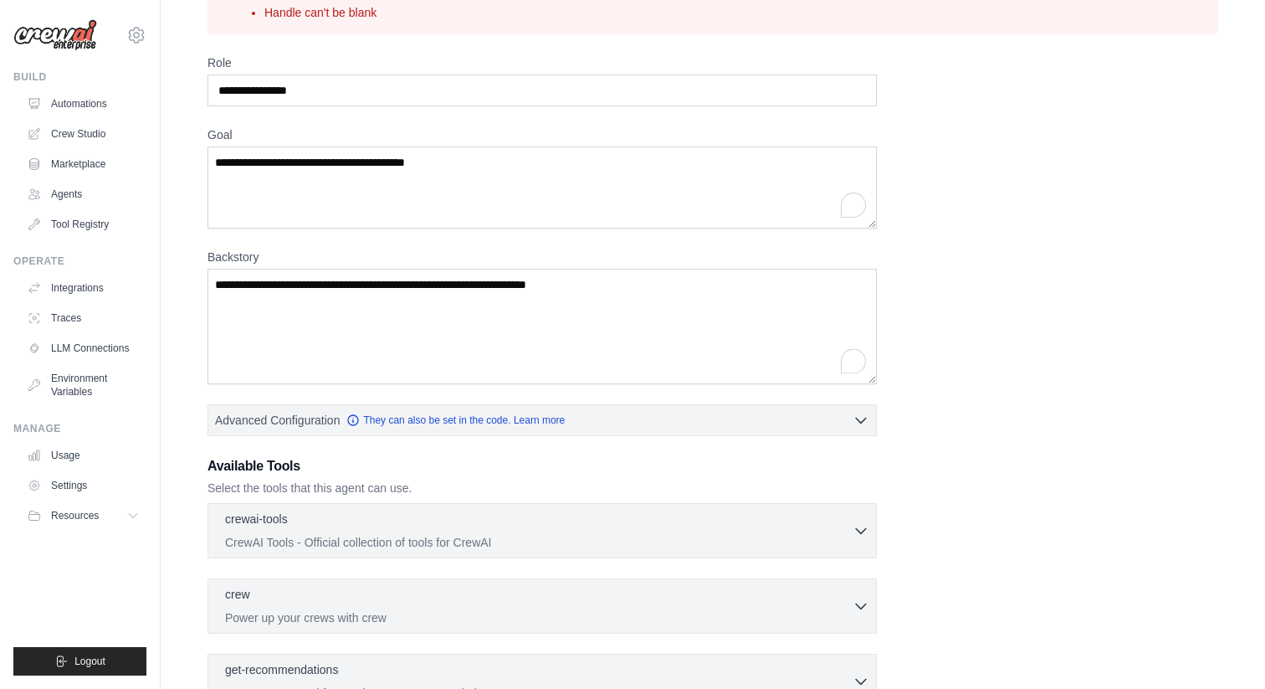
scroll to position [412, 0]
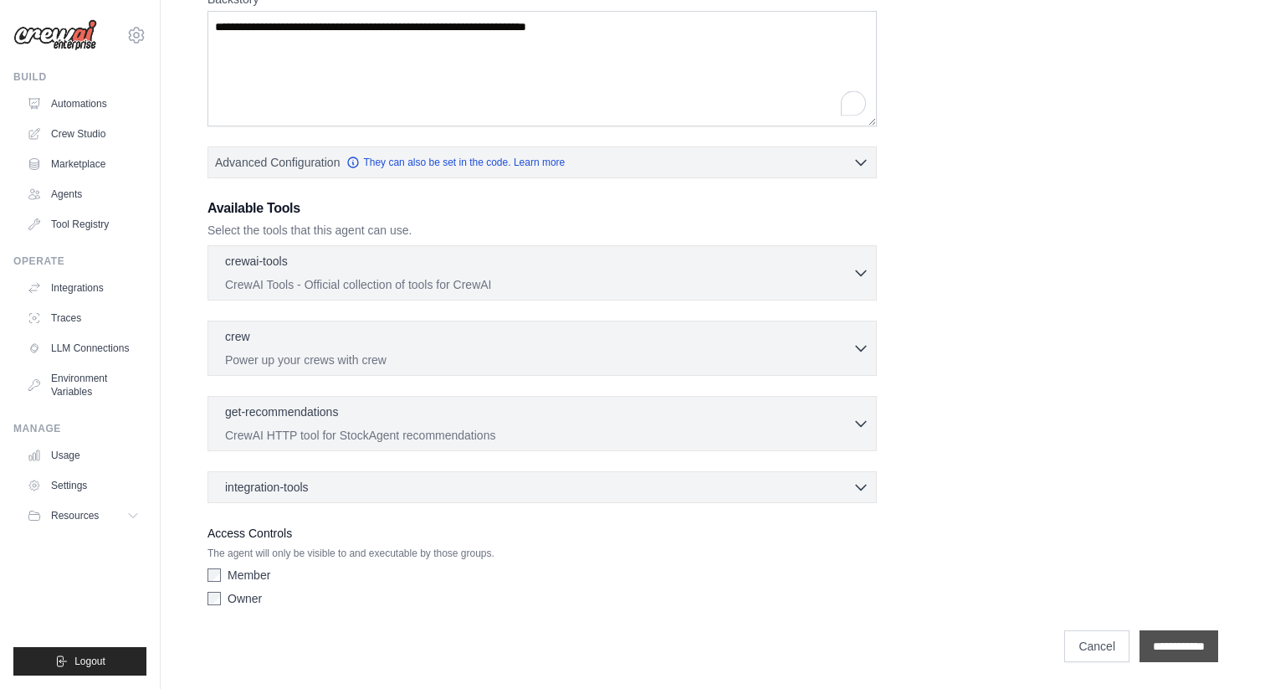
click at [1162, 649] on input "**********" at bounding box center [1179, 646] width 79 height 32
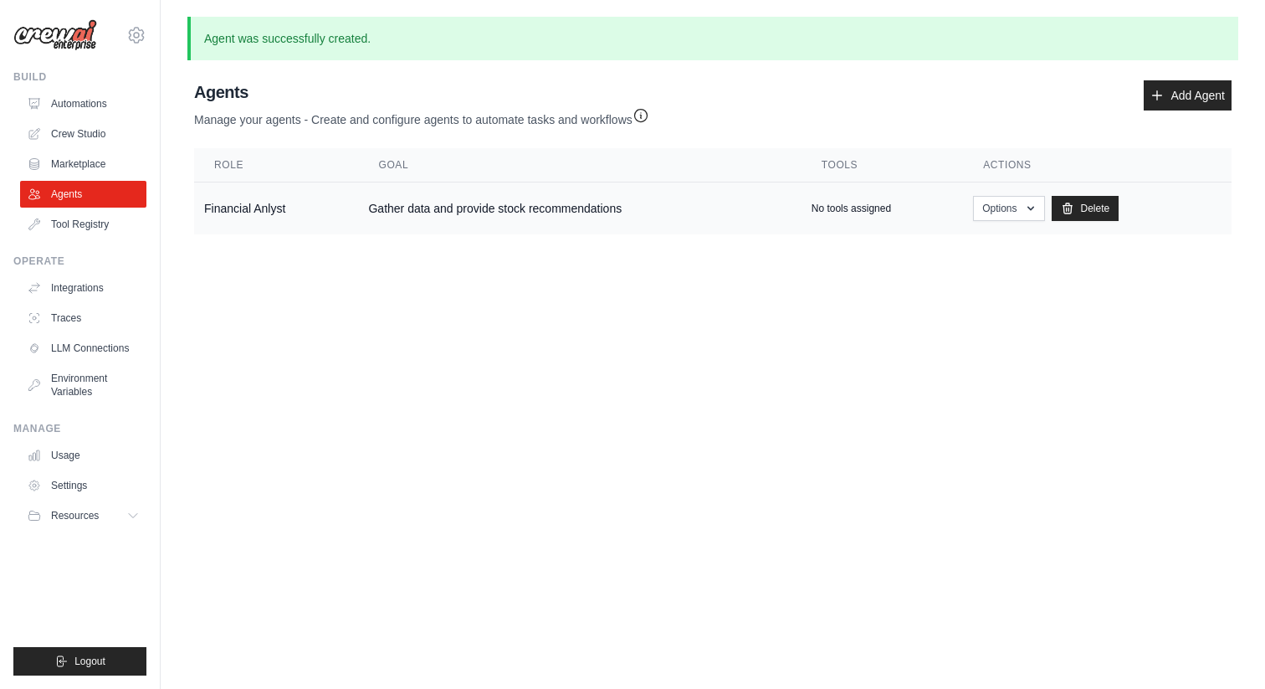
click at [267, 209] on td "Financial Anlyst" at bounding box center [276, 208] width 164 height 53
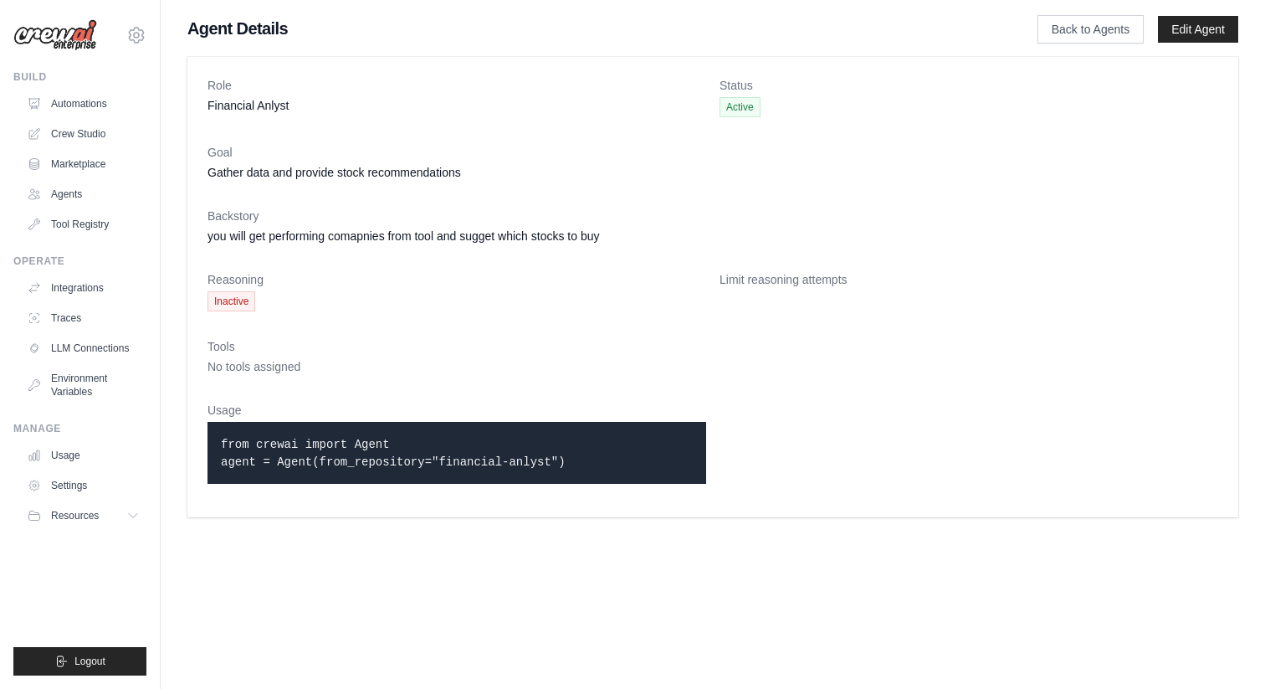
click at [349, 363] on dd "No tools assigned" at bounding box center [713, 366] width 1011 height 17
click at [395, 464] on code "from crewai import Agent agent = Agent(from_repository="financial-anlyst")" at bounding box center [393, 453] width 345 height 31
click at [461, 535] on body "muddana.m@gmail.com Settings Build Automations Crew Studio" at bounding box center [632, 344] width 1265 height 689
click at [396, 356] on div "Tools No tools assigned" at bounding box center [713, 356] width 1011 height 37
click at [739, 633] on body "muddana.m@gmail.com Settings Build Automations Crew Studio" at bounding box center [632, 344] width 1265 height 689
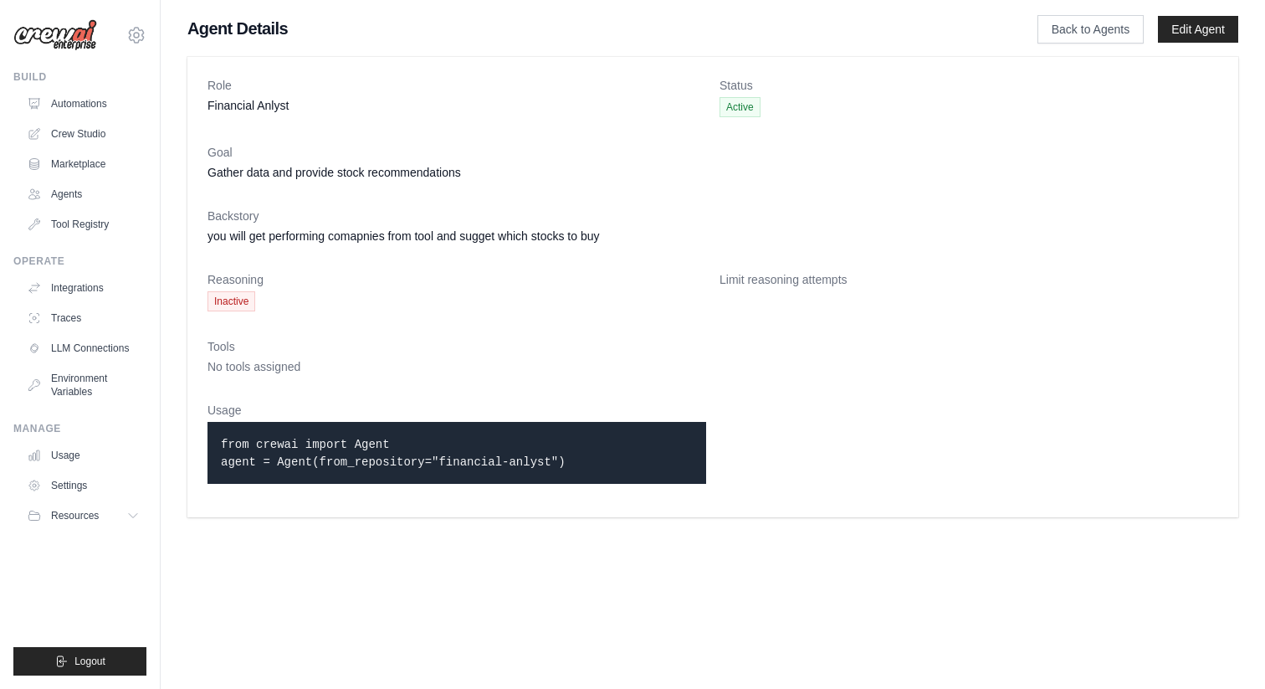
click at [695, 590] on body "muddana.m@gmail.com Settings Build Automations Crew Studio" at bounding box center [632, 344] width 1265 height 689
click at [92, 461] on link "Usage" at bounding box center [85, 455] width 126 height 27
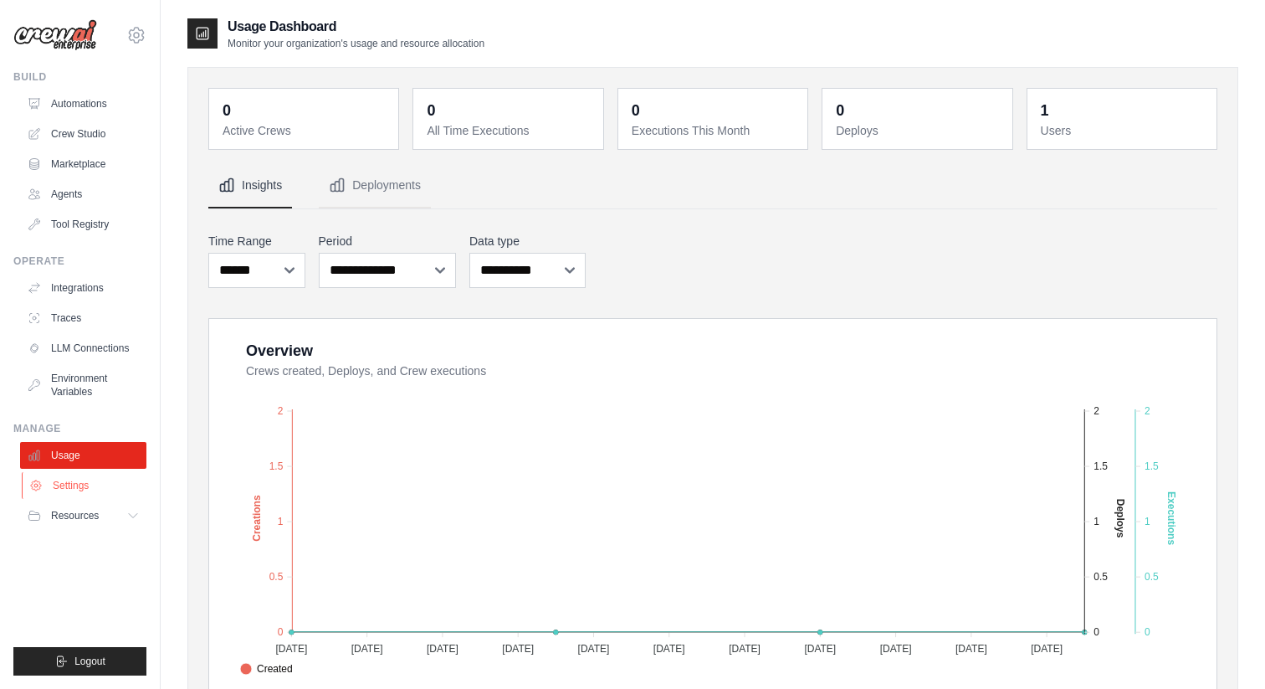
click at [99, 480] on link "Settings" at bounding box center [85, 485] width 126 height 27
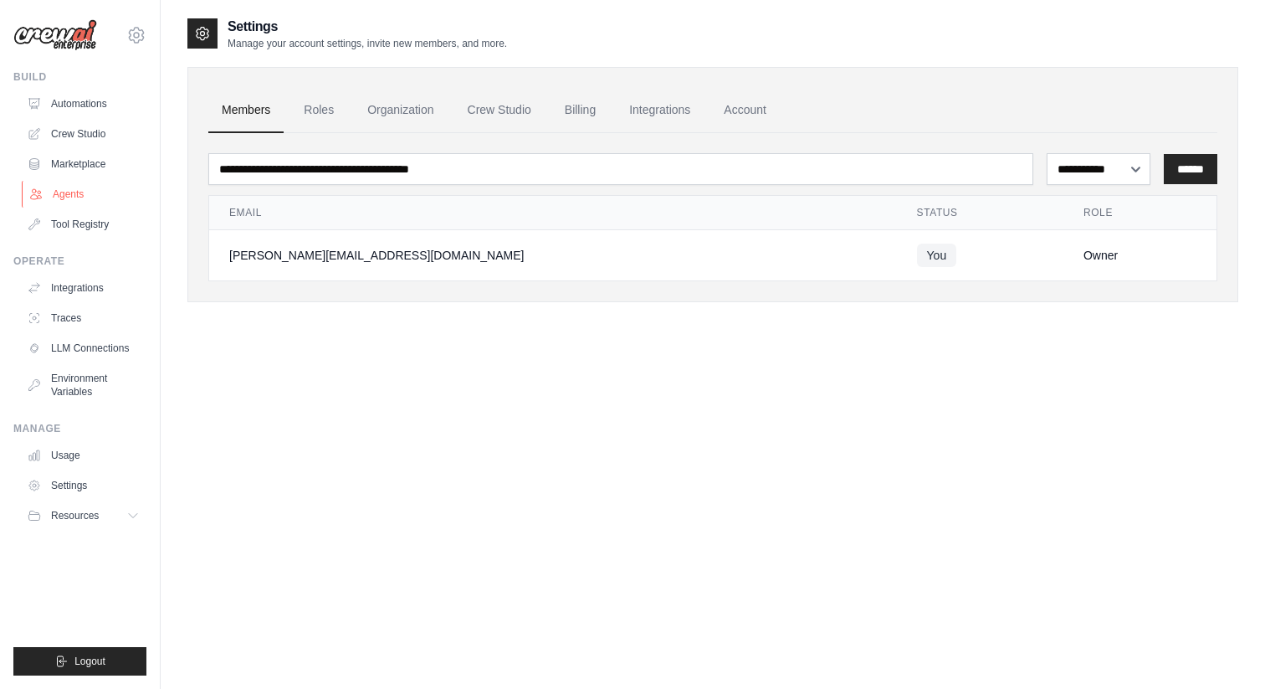
click at [90, 193] on link "Agents" at bounding box center [85, 194] width 126 height 27
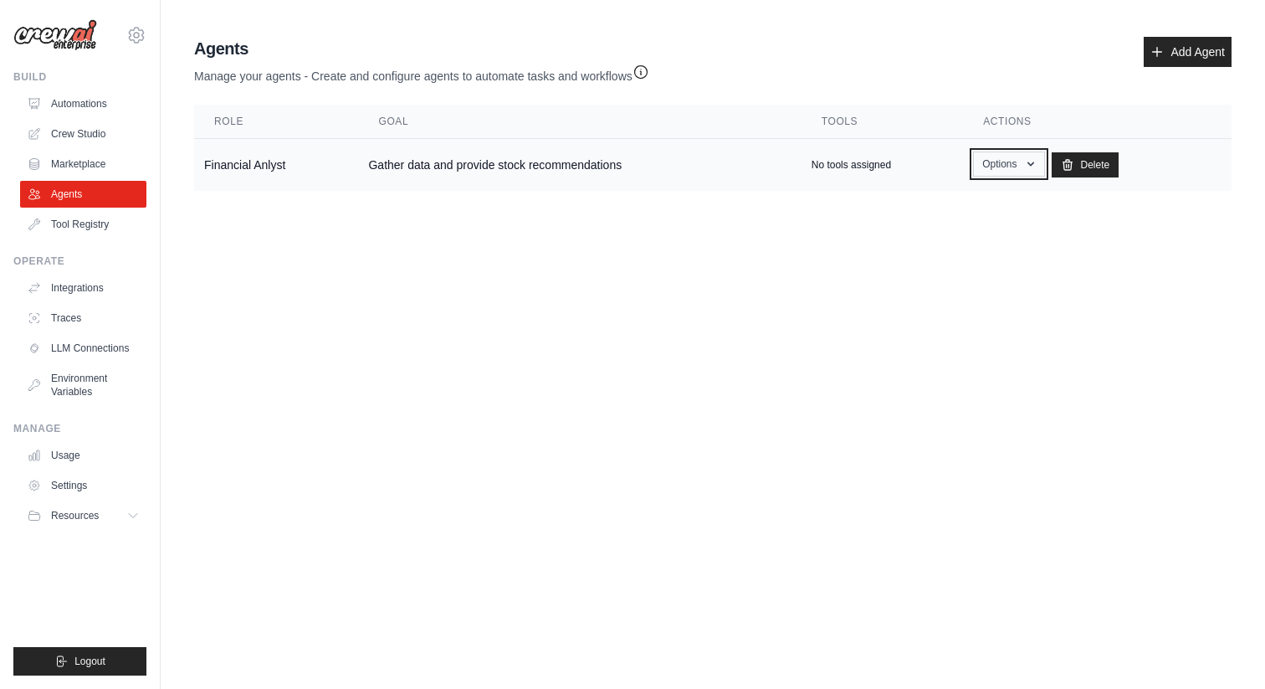
click at [1031, 163] on button "Options" at bounding box center [1008, 163] width 71 height 25
click at [715, 279] on body "muddana.m@gmail.com Settings Build Automations Crew Studio" at bounding box center [632, 344] width 1265 height 689
click at [257, 167] on td "Financial Anlyst" at bounding box center [276, 165] width 164 height 53
click at [1030, 158] on button "Options" at bounding box center [1008, 163] width 71 height 25
click at [981, 229] on link "Edit" at bounding box center [985, 233] width 121 height 30
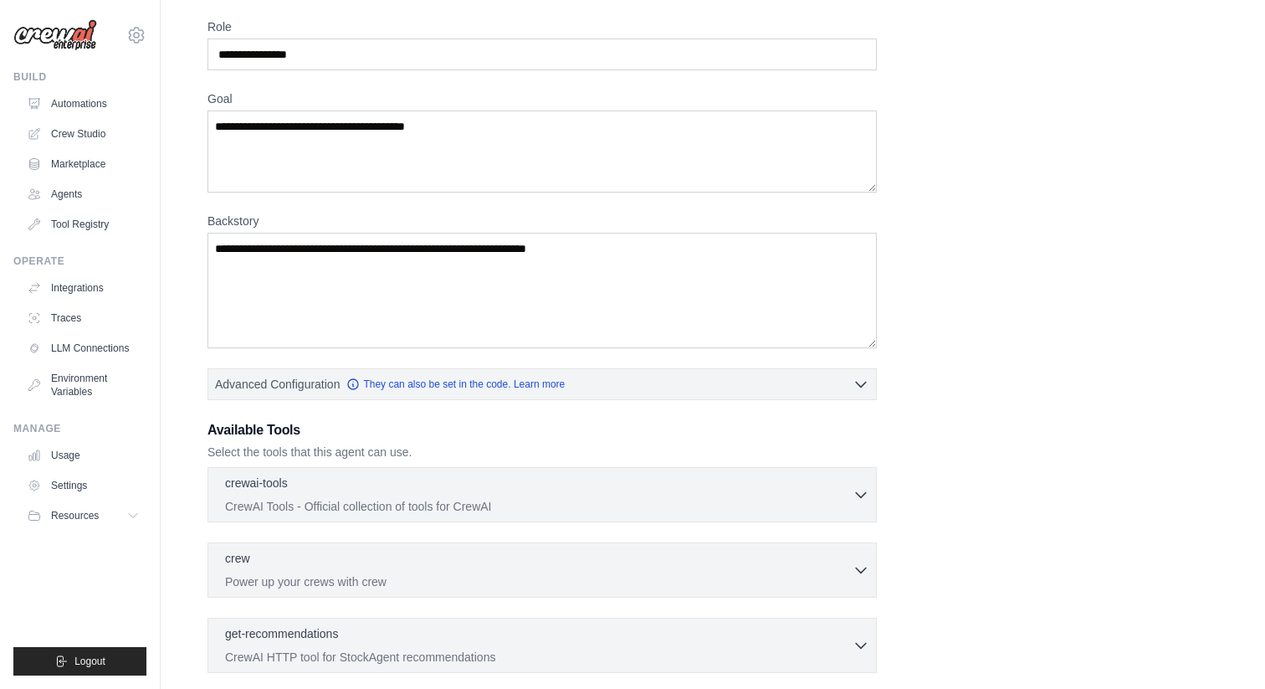
scroll to position [331, 0]
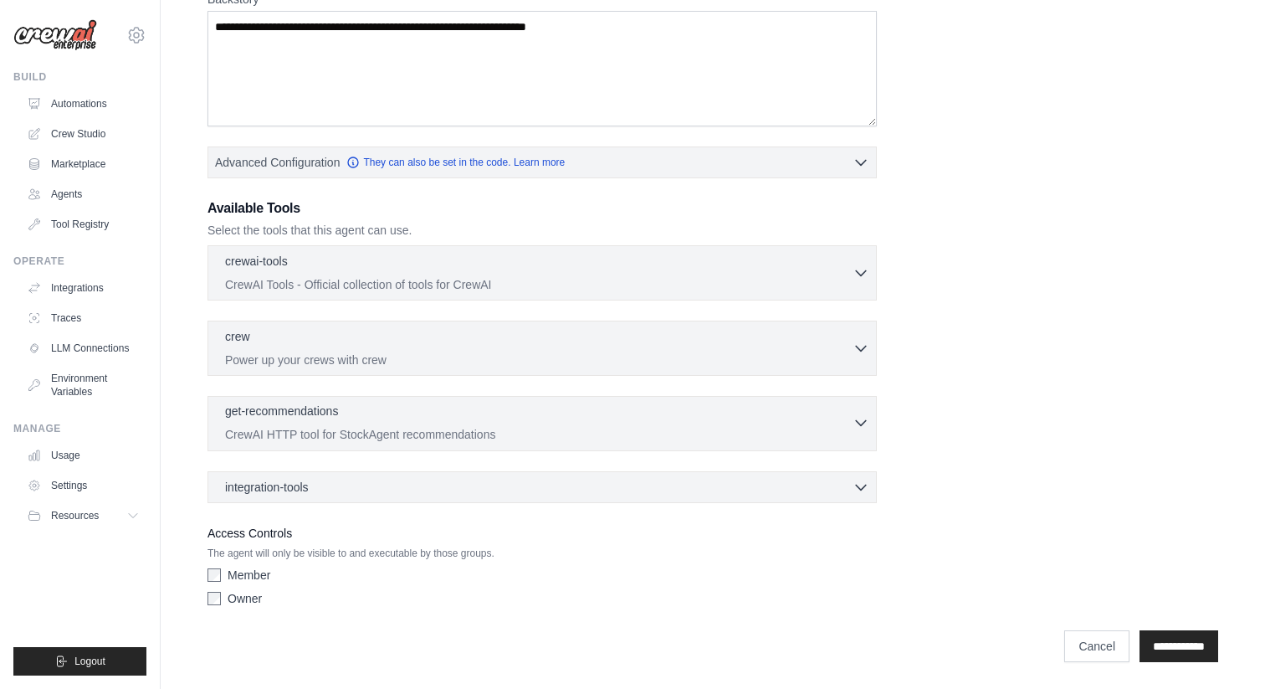
click at [849, 424] on div "get-recommendations 0 selected CrewAI HTTP tool for StockAgent recommendations" at bounding box center [539, 423] width 628 height 40
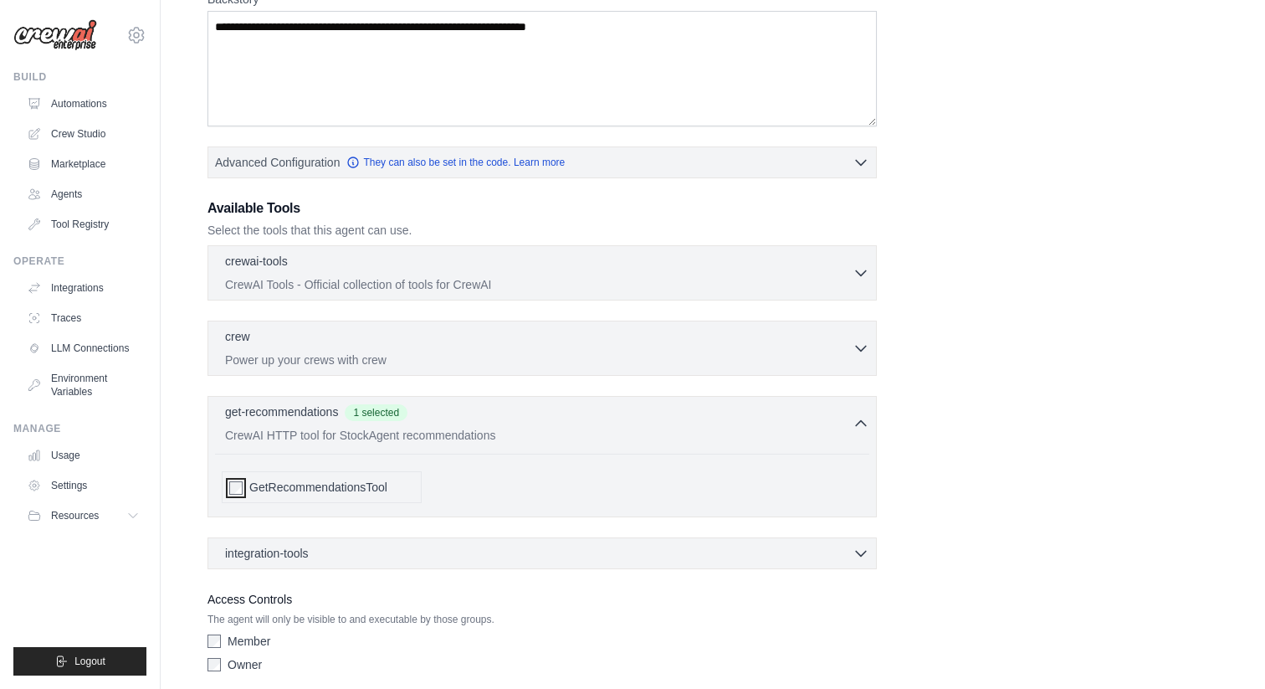
scroll to position [397, 0]
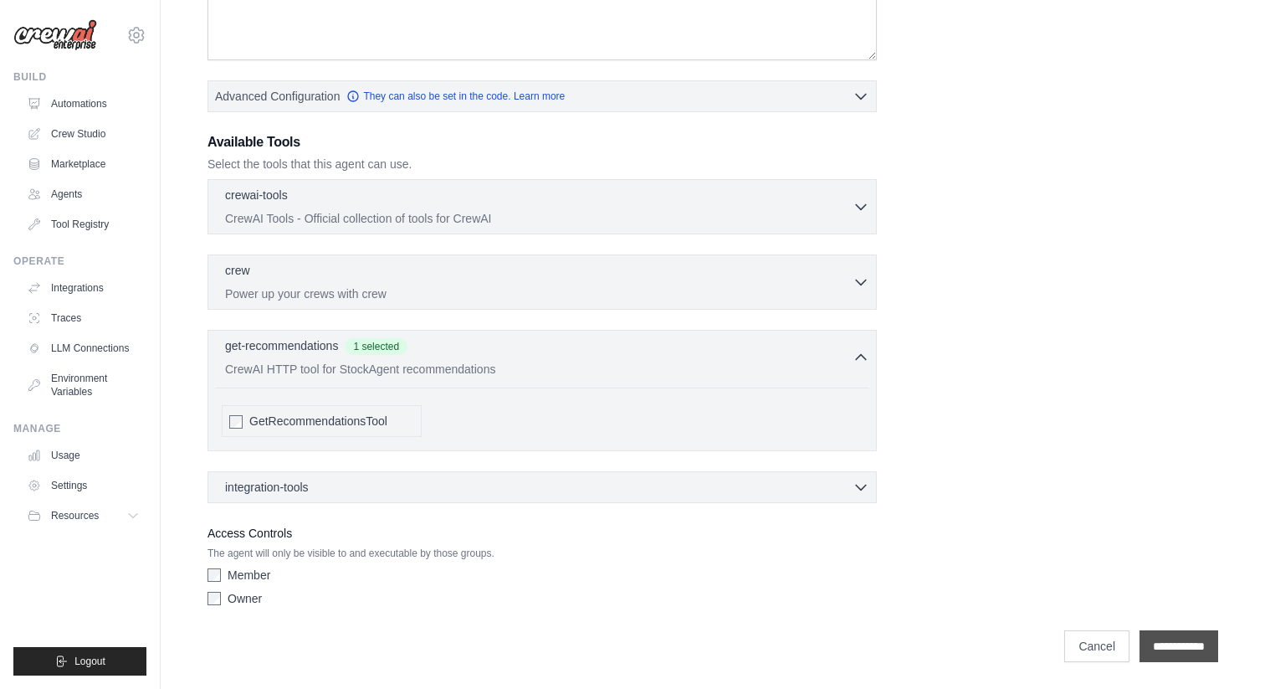
click at [1163, 638] on input "**********" at bounding box center [1179, 646] width 79 height 32
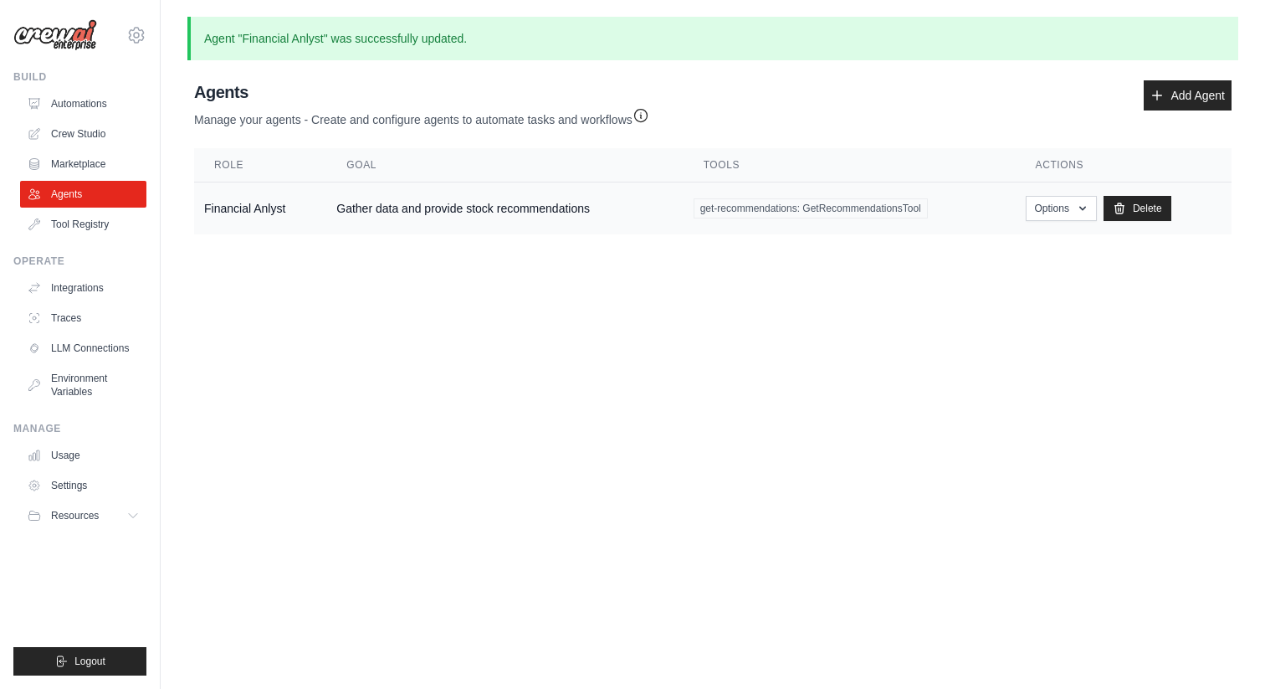
click at [290, 212] on td "Financial Anlyst" at bounding box center [260, 208] width 132 height 53
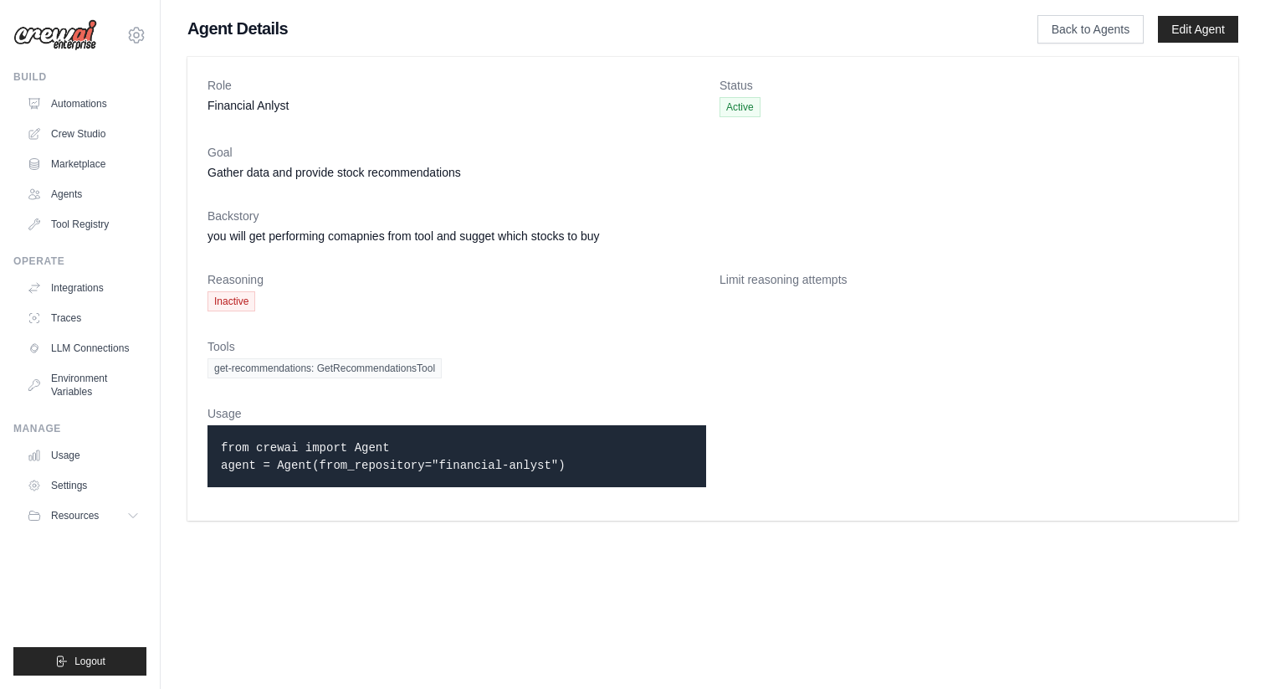
drag, startPoint x: 598, startPoint y: 468, endPoint x: 200, endPoint y: 451, distance: 398.7
click at [200, 451] on div "Role Financial Anlyst Status Active Goal Gather data and provide stock recommen…" at bounding box center [712, 289] width 1051 height 464
copy code "from crewai import Agent agent = Agent(from_repository="financial-anlyst")"
